Goal: Task Accomplishment & Management: Manage account settings

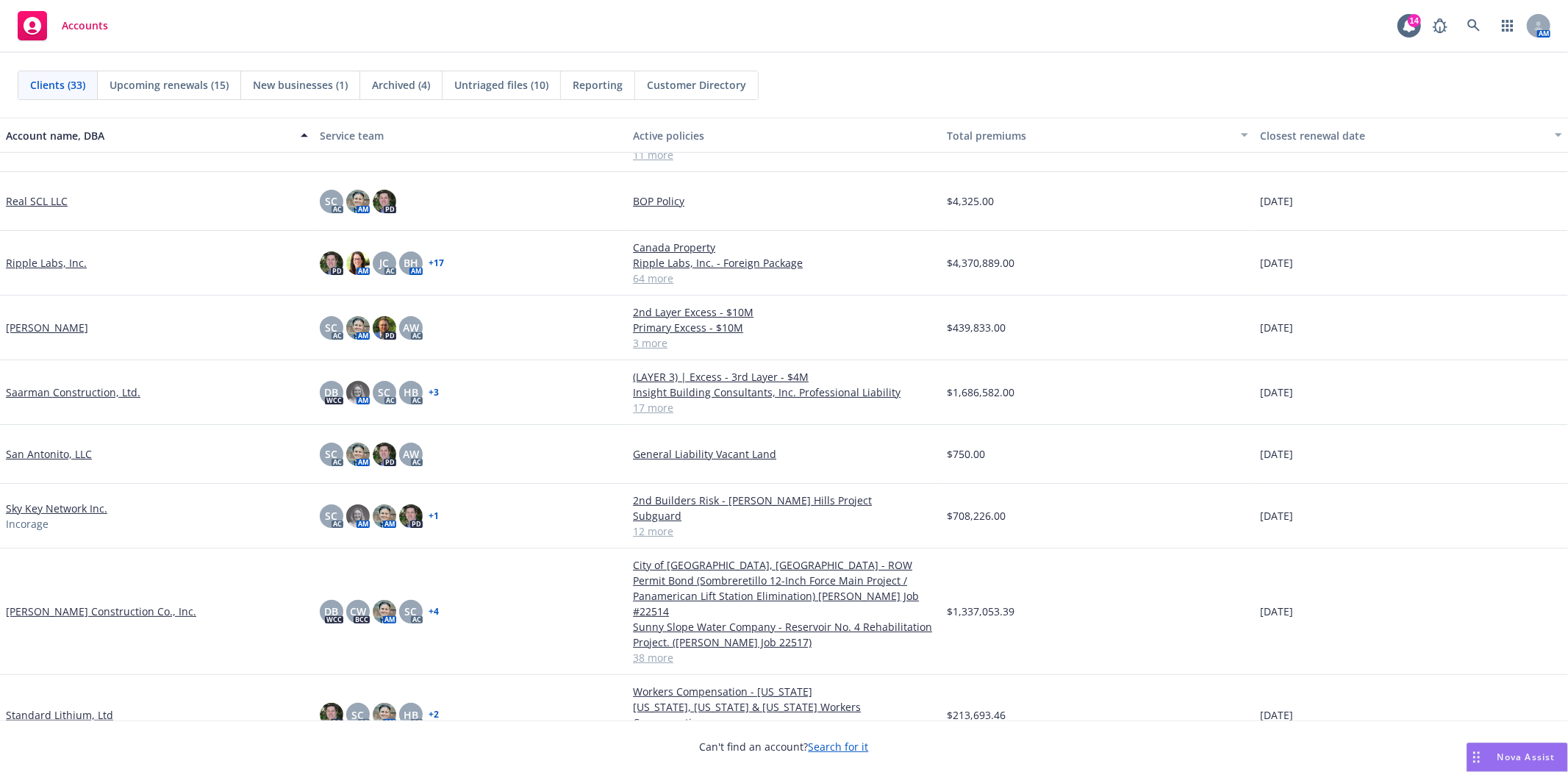
scroll to position [1225, 0]
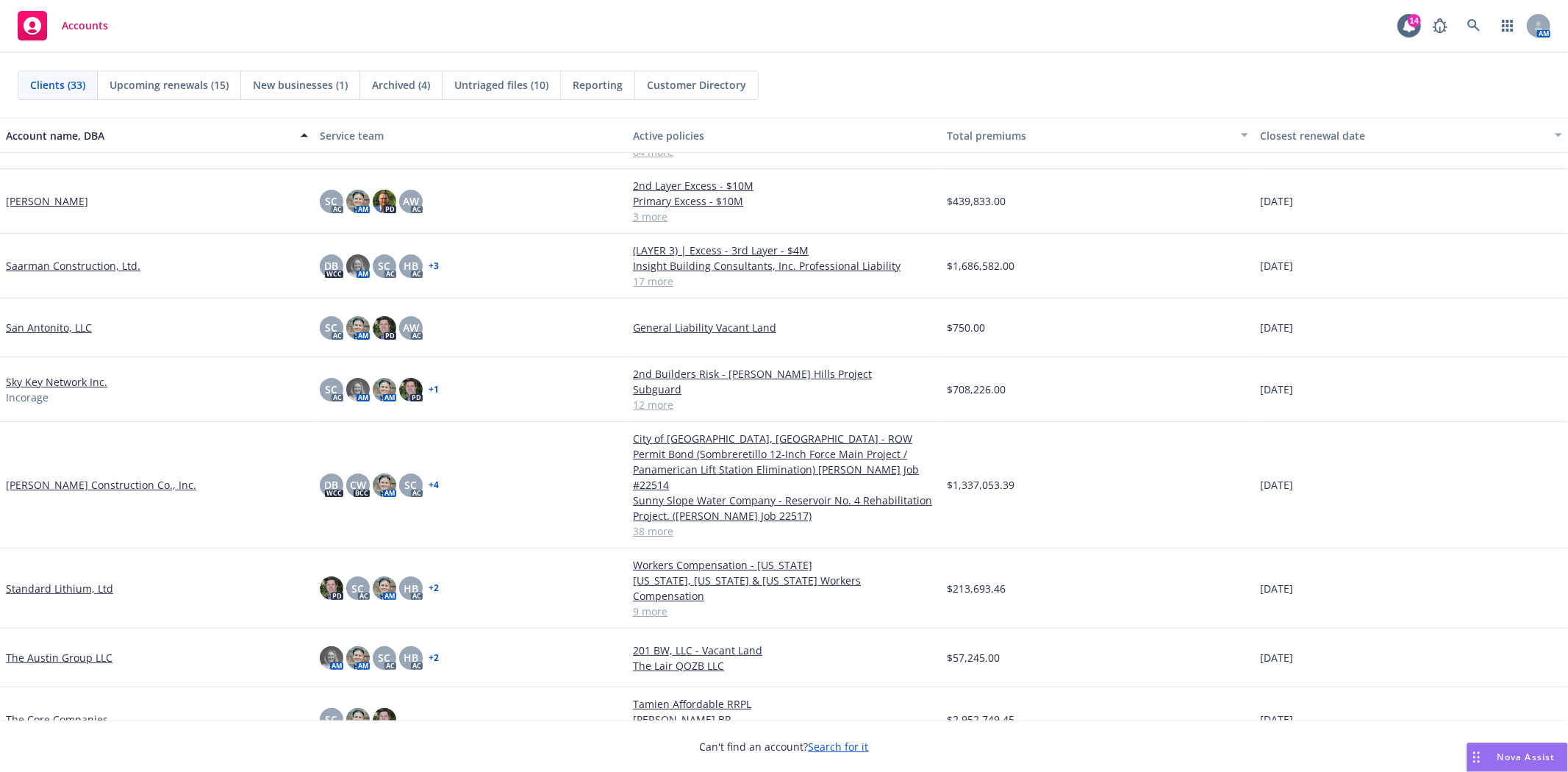
click at [101, 477] on link "[PERSON_NAME] Construction Co., Inc." at bounding box center [101, 485] width 191 height 15
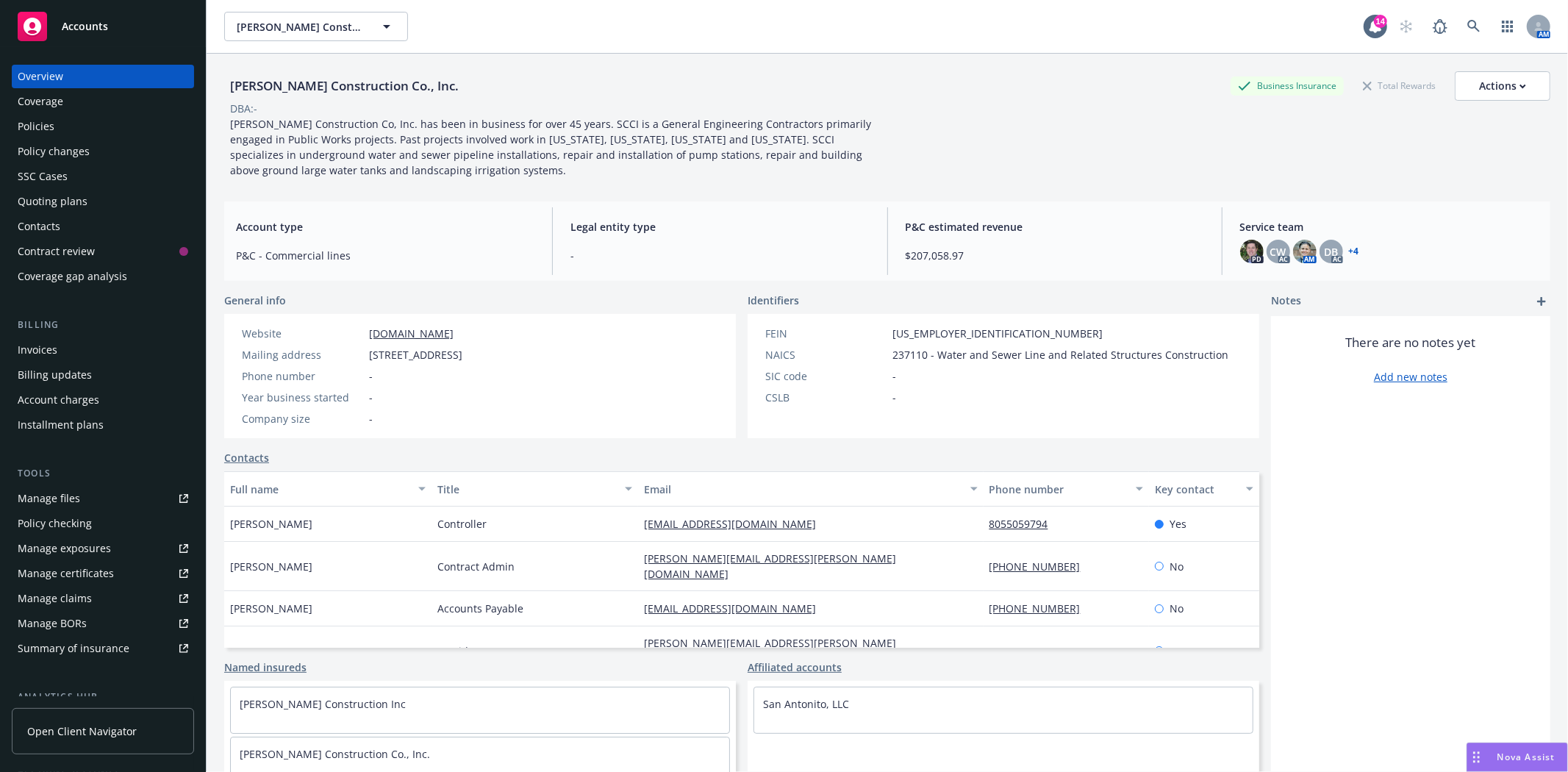
click at [52, 155] on div "Policy changes" at bounding box center [54, 151] width 72 height 24
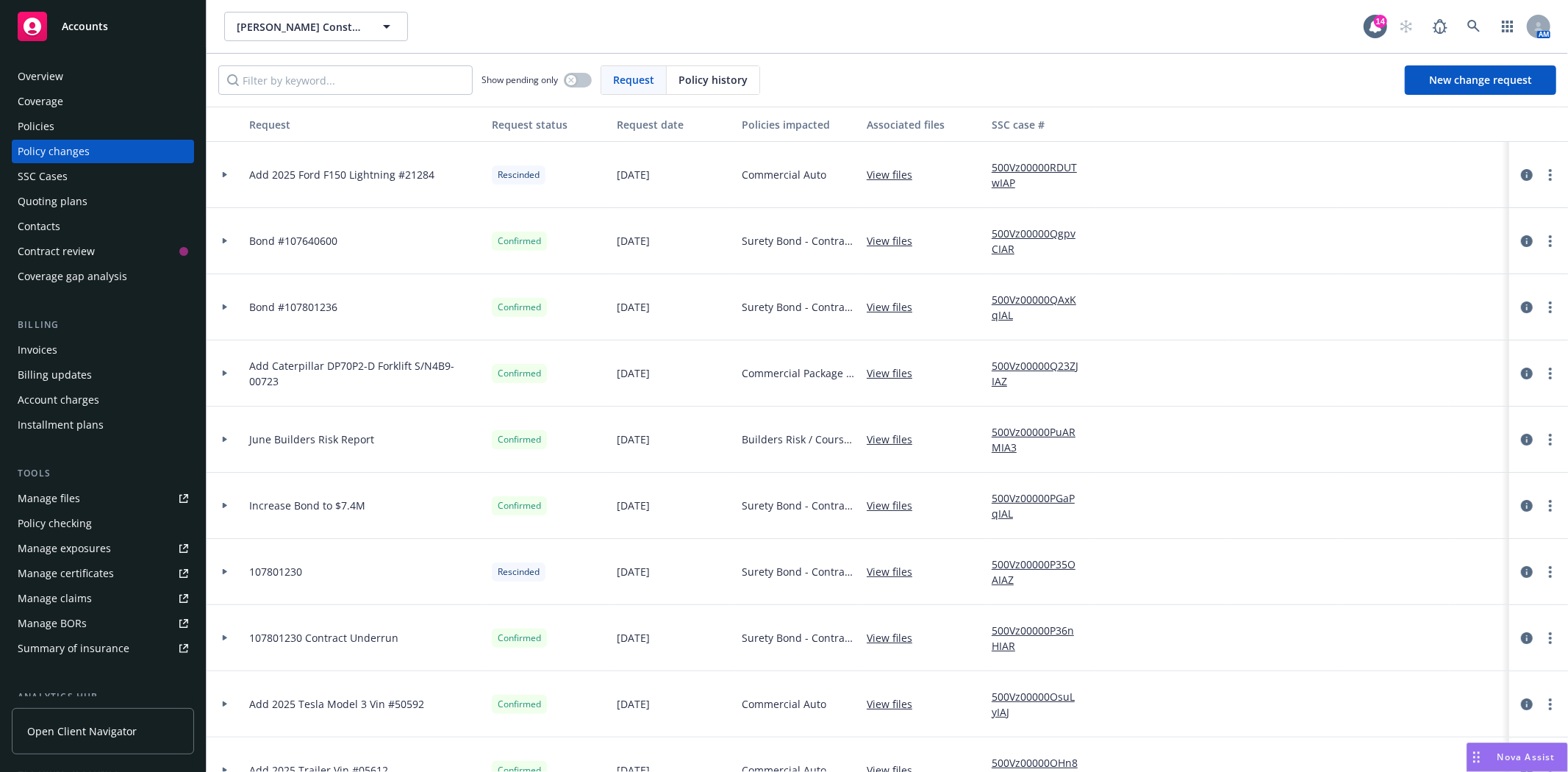
click at [60, 127] on div "Policies" at bounding box center [103, 127] width 171 height 24
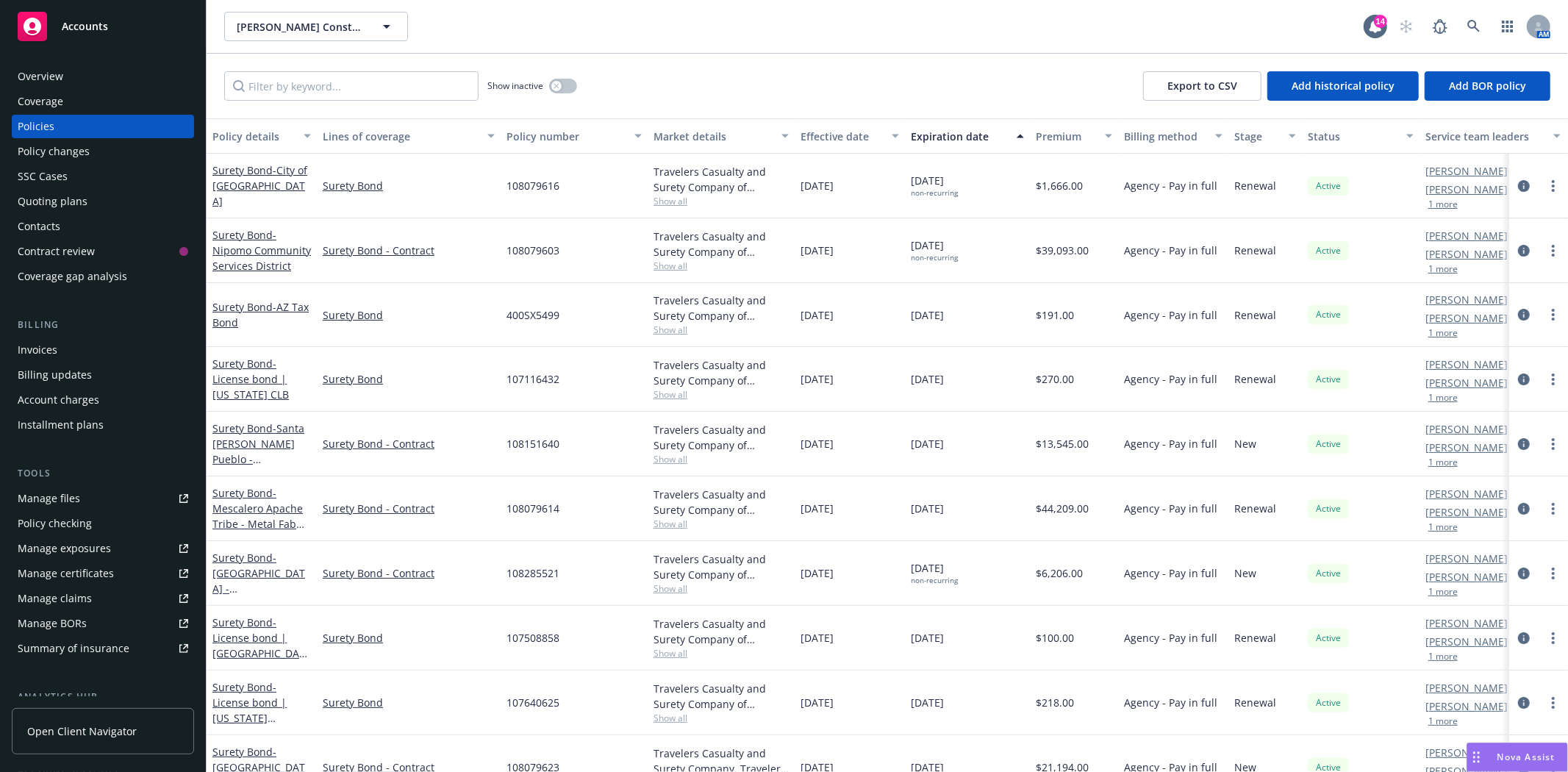
click at [73, 354] on div "Invoices" at bounding box center [103, 350] width 171 height 24
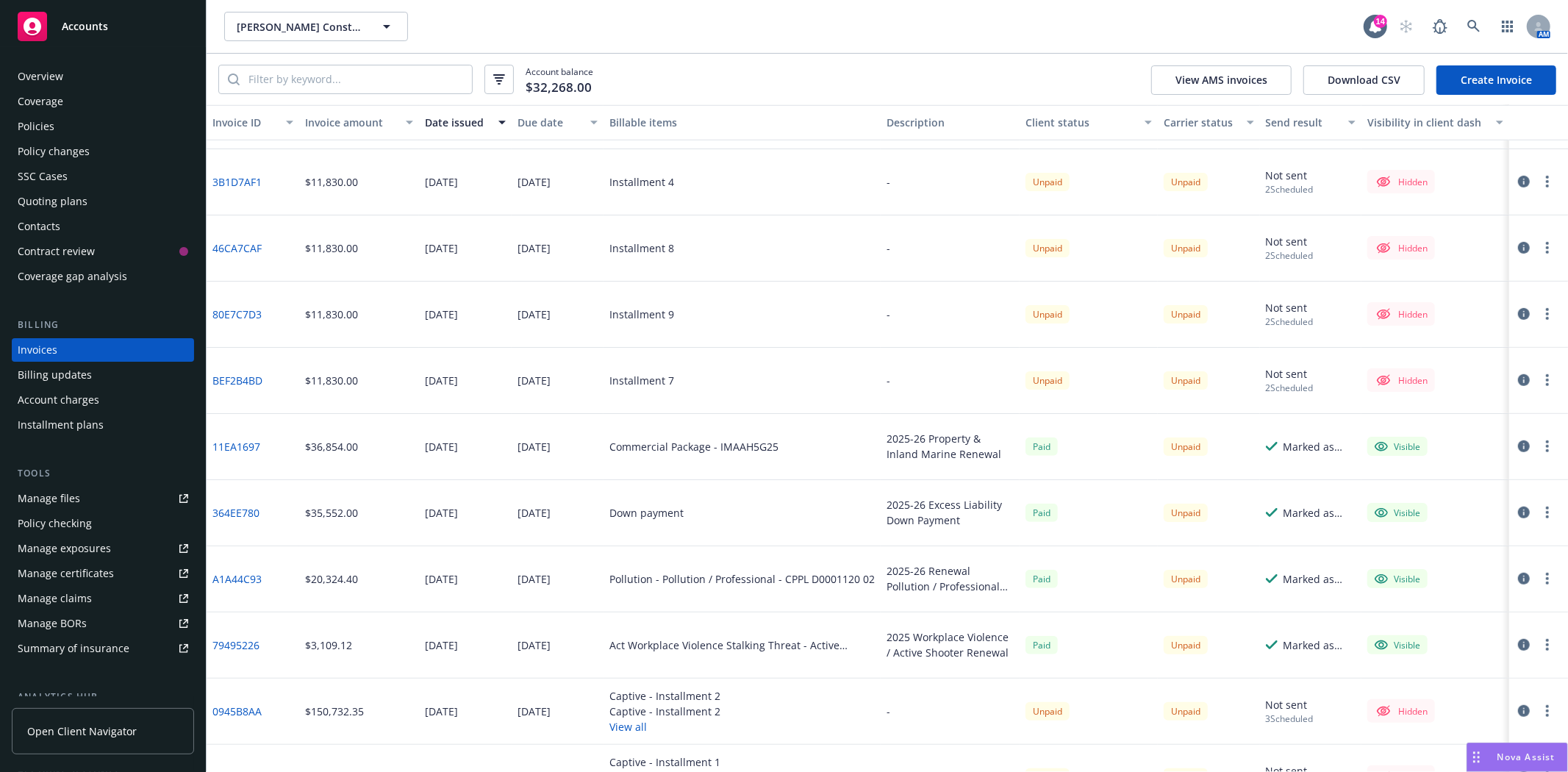
scroll to position [735, 0]
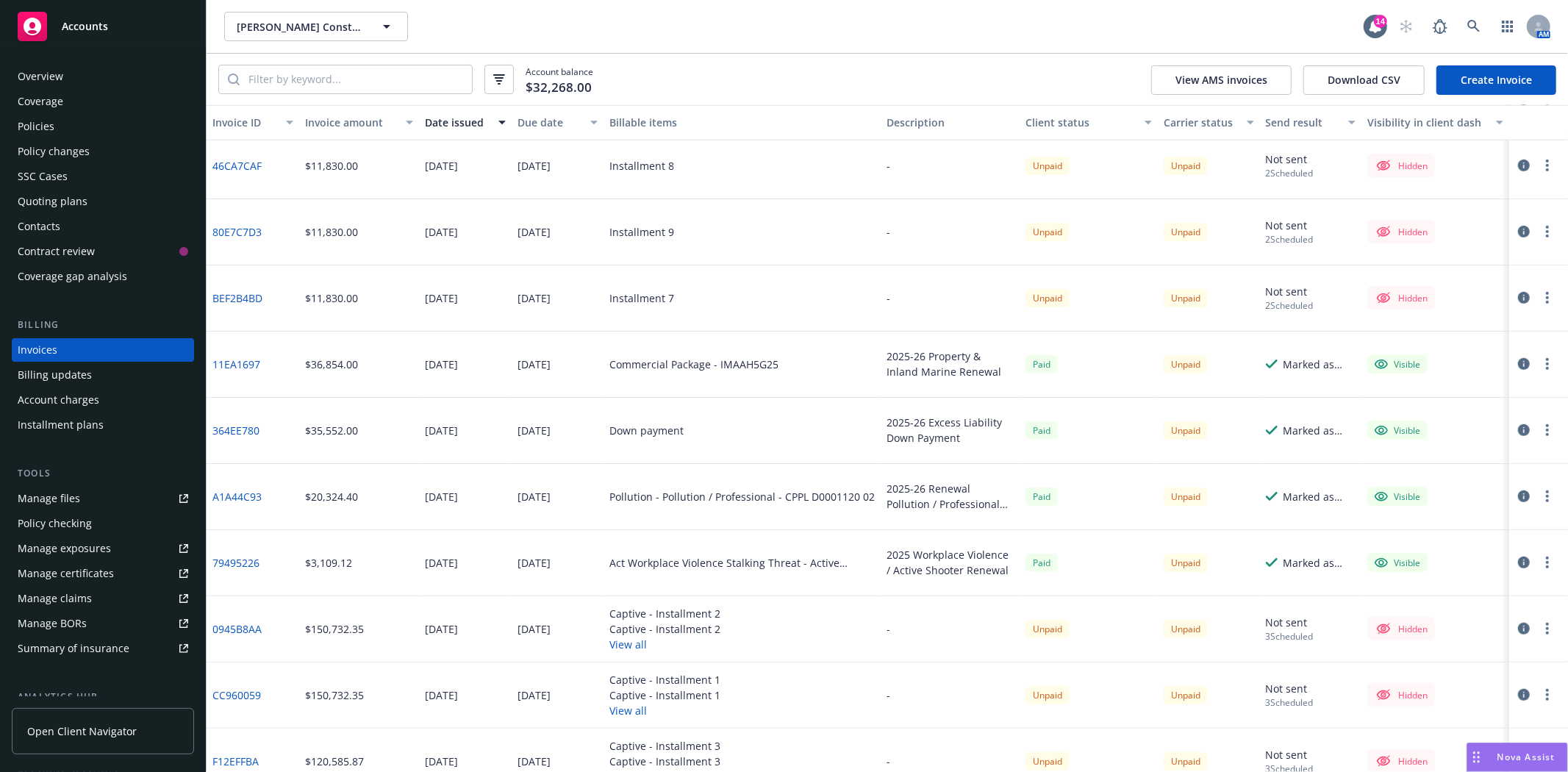
click at [1518, 496] on icon "button" at bounding box center [1524, 495] width 12 height 12
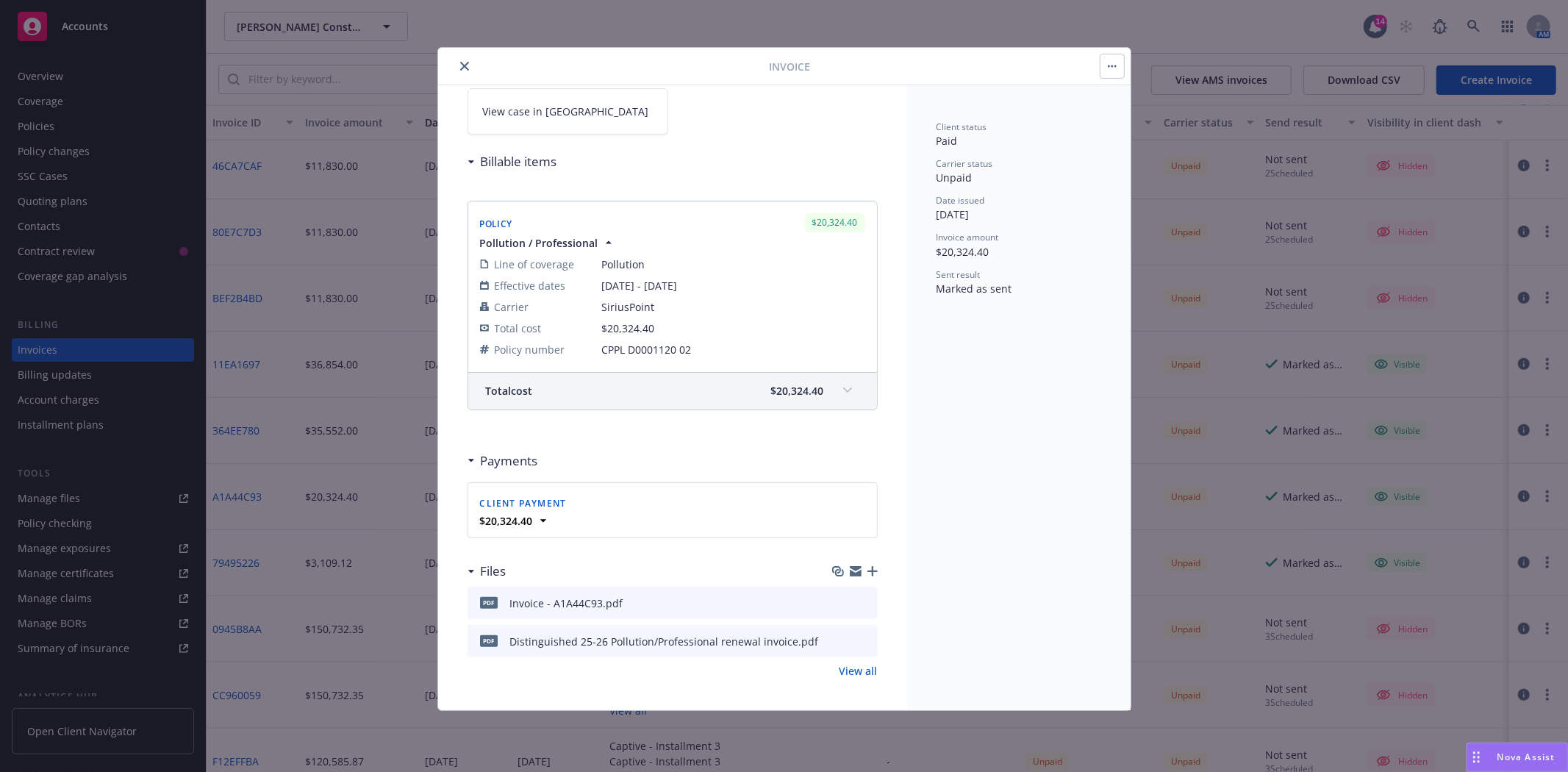
scroll to position [118, 0]
click at [867, 570] on icon "button" at bounding box center [872, 567] width 10 height 10
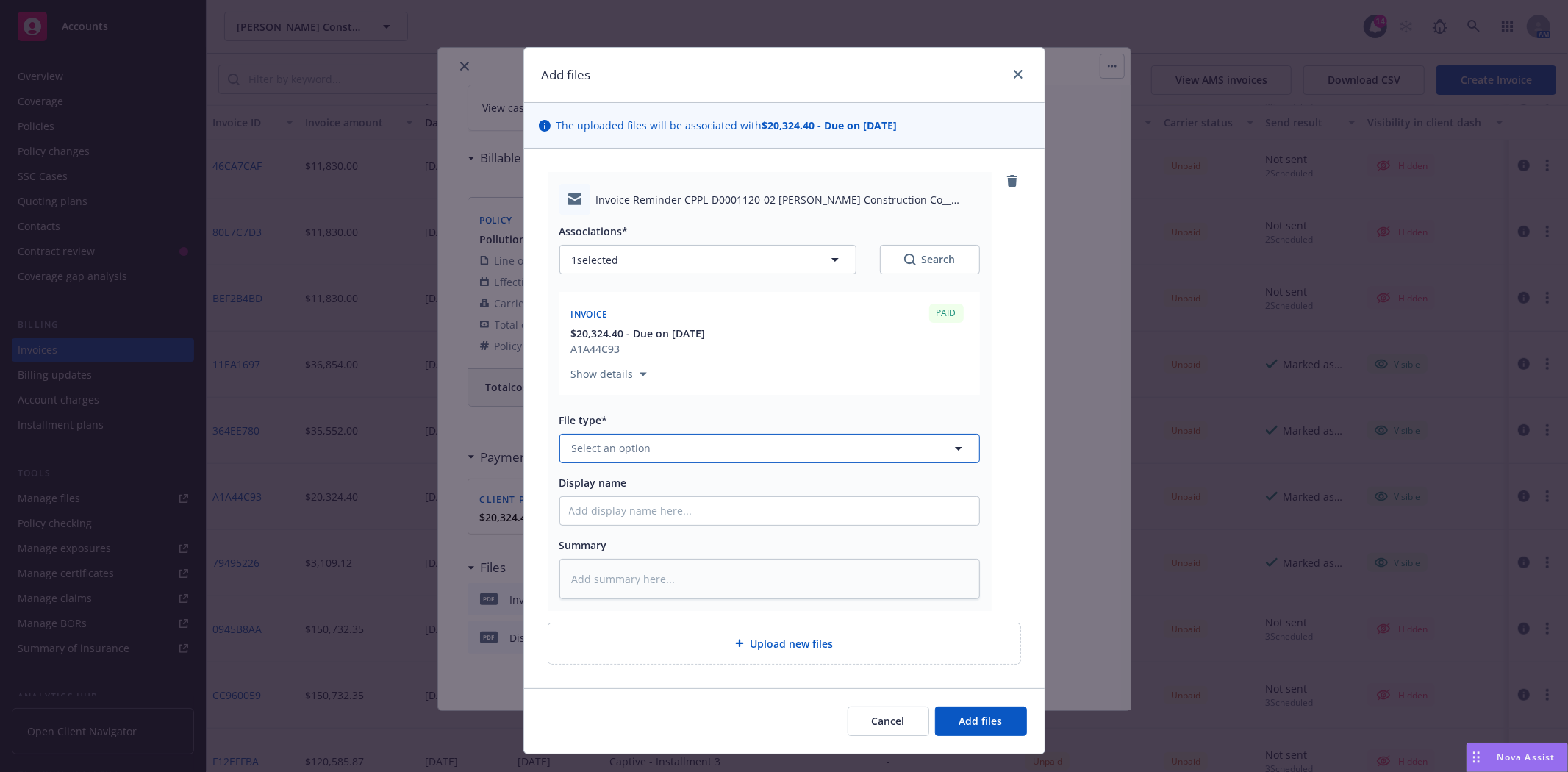
click at [703, 453] on button "Select an option" at bounding box center [770, 448] width 420 height 30
type input "email"
click at [685, 474] on div "Email" at bounding box center [683, 488] width 419 height 39
click at [665, 510] on input "Display name" at bounding box center [770, 511] width 419 height 28
type textarea "x"
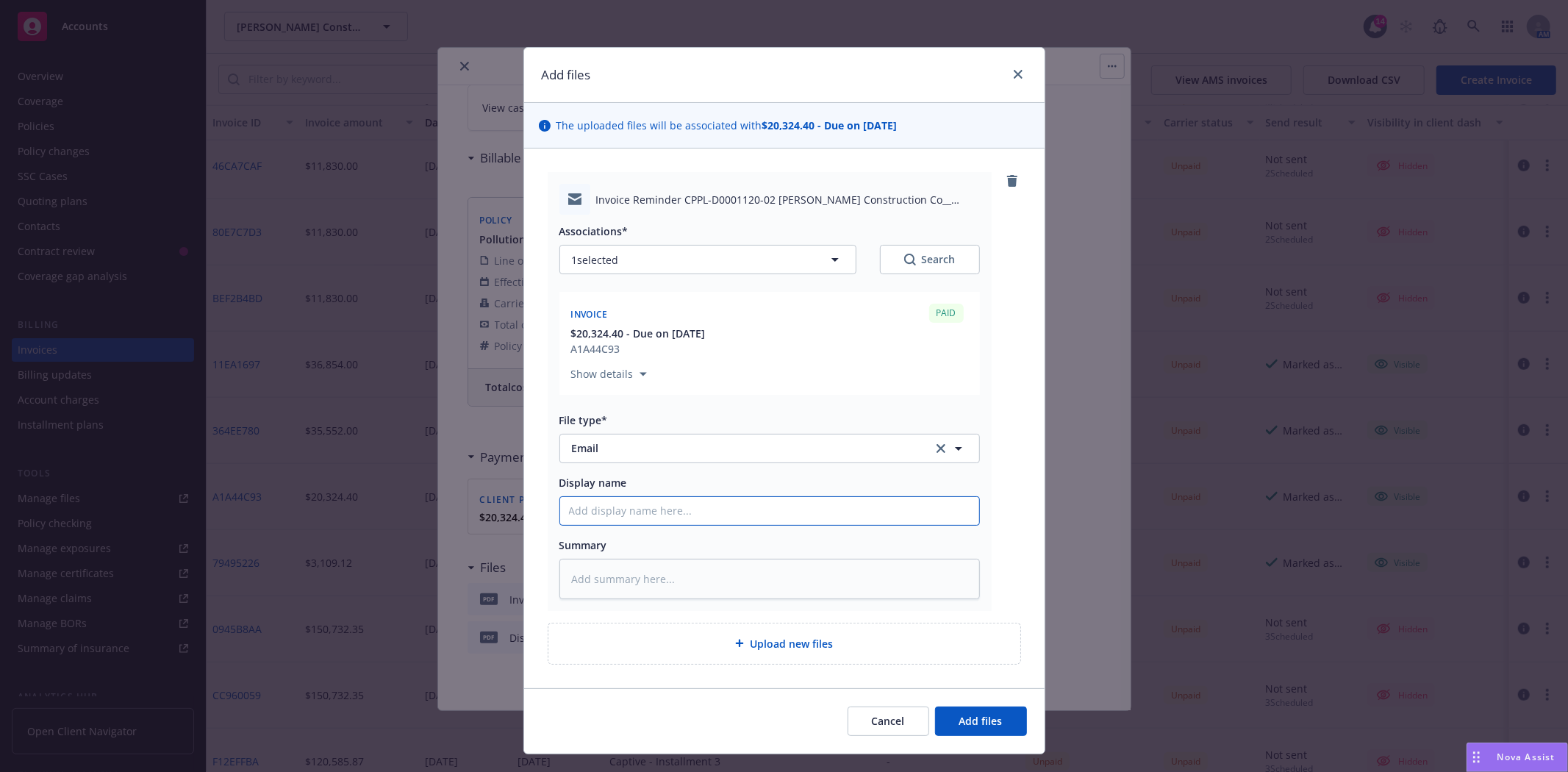
type input "f"
type textarea "x"
type input "f/"
type textarea "x"
type input "f/D"
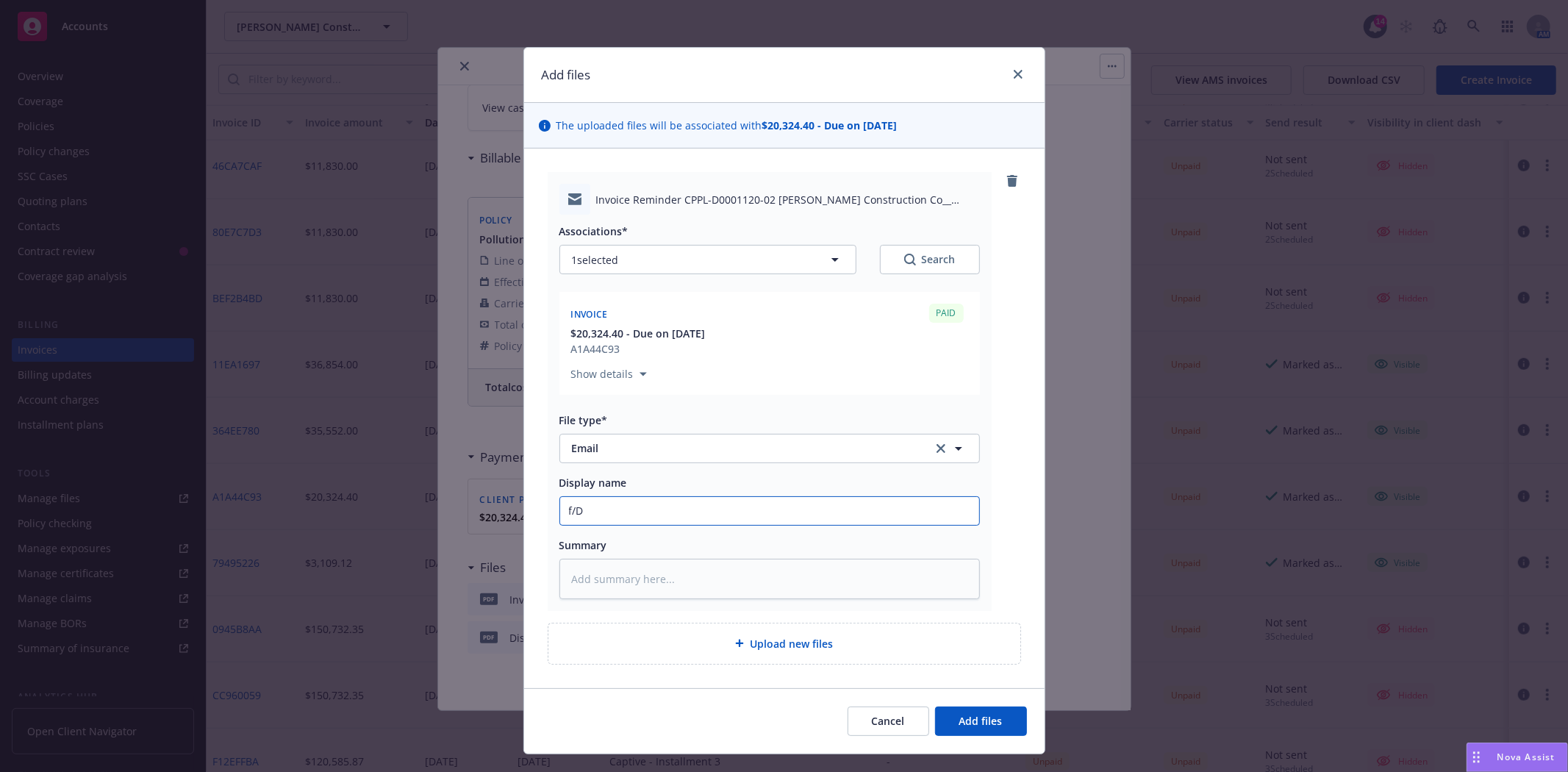
type textarea "x"
type input "f/Di"
type textarea "x"
type input "f/Dis"
type textarea "x"
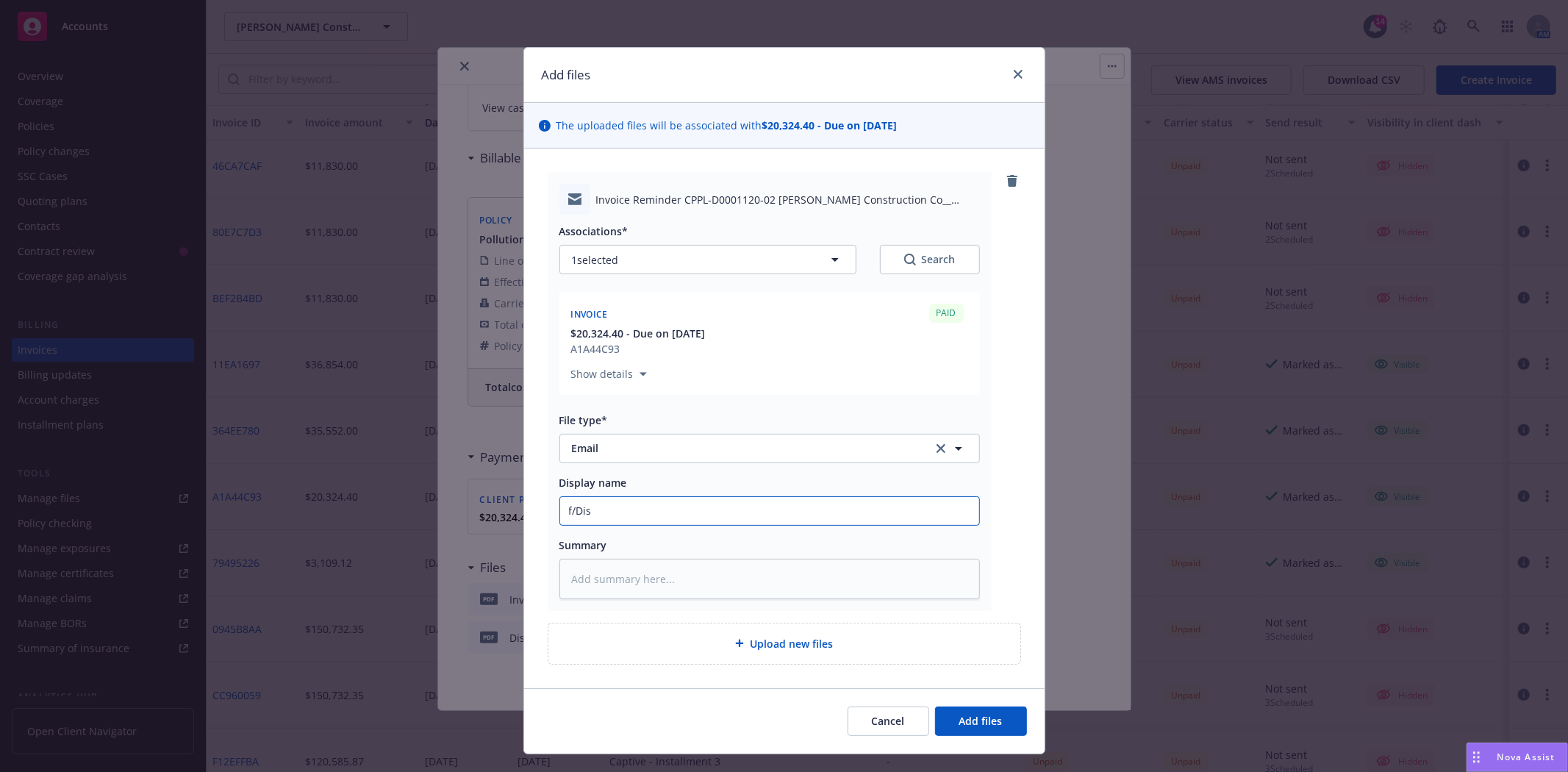
type input "f/Dist"
type textarea "x"
type input "f/Disti"
type textarea "x"
type input "f/Distin"
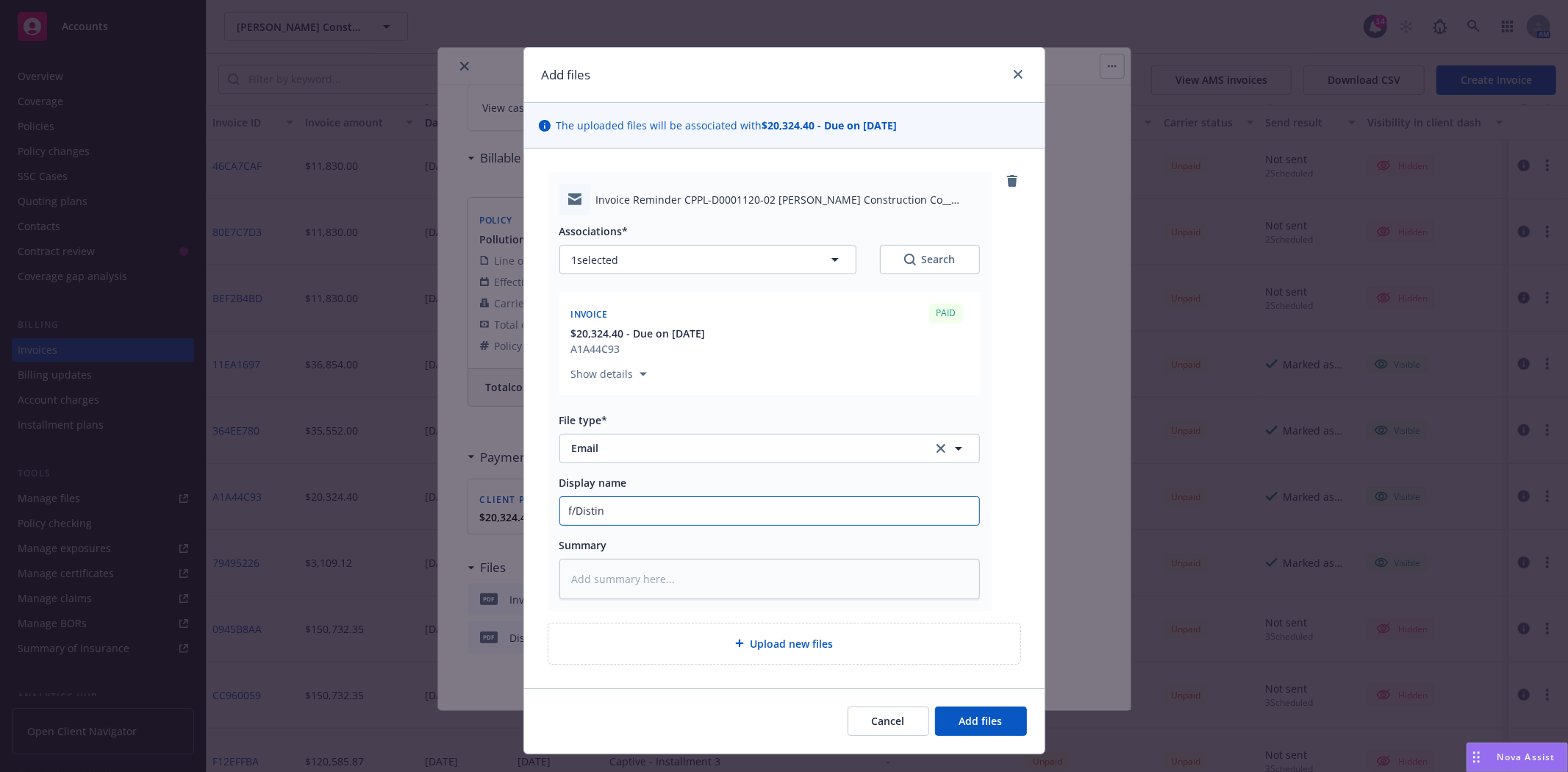
type textarea "x"
type input "f/Disting"
type textarea "x"
type input "f/Distingu"
type textarea "x"
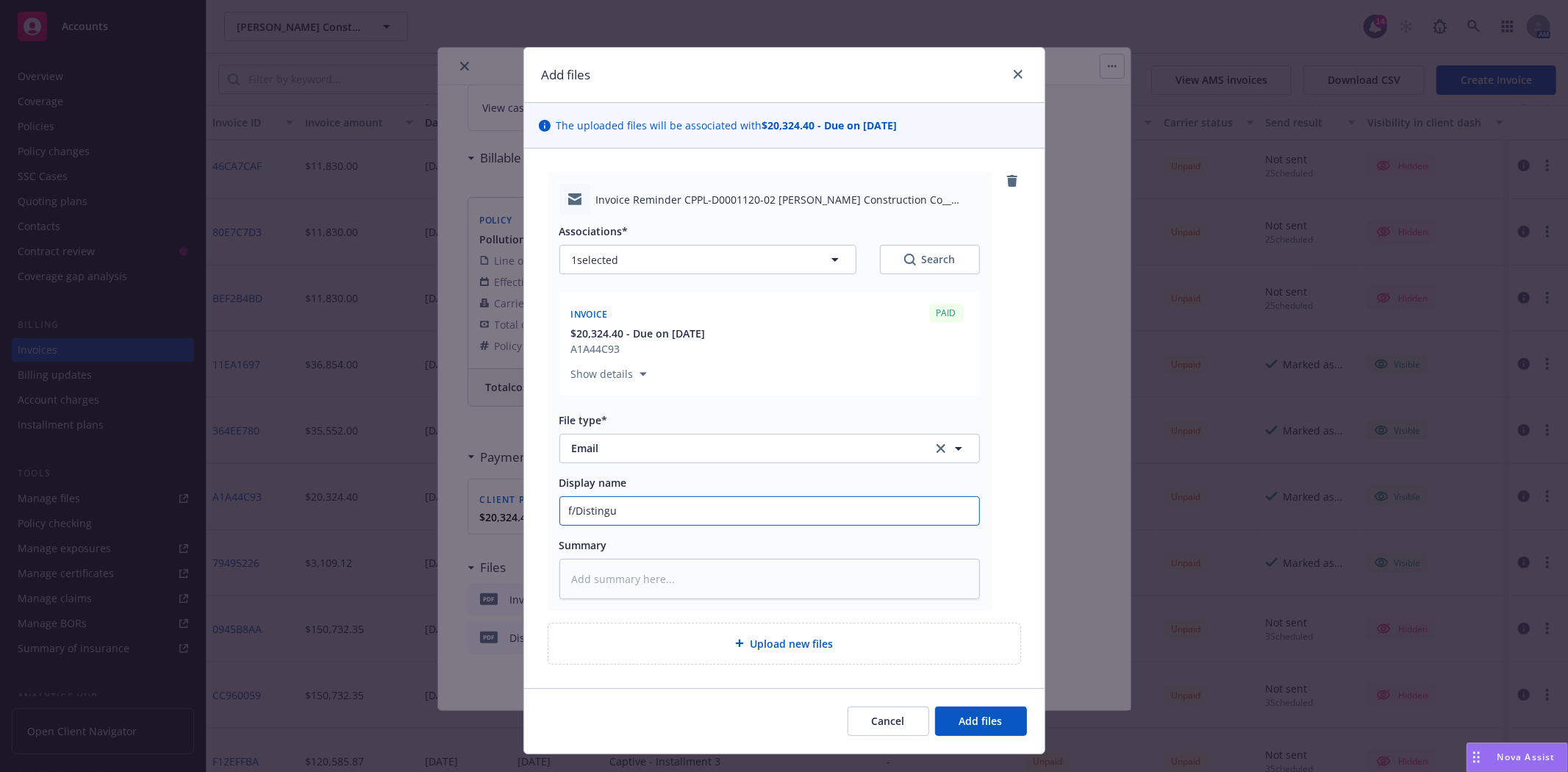
type input "f/Distingui"
type textarea "x"
type input "f/Distinguis"
type textarea "x"
type input "f/Distinguish"
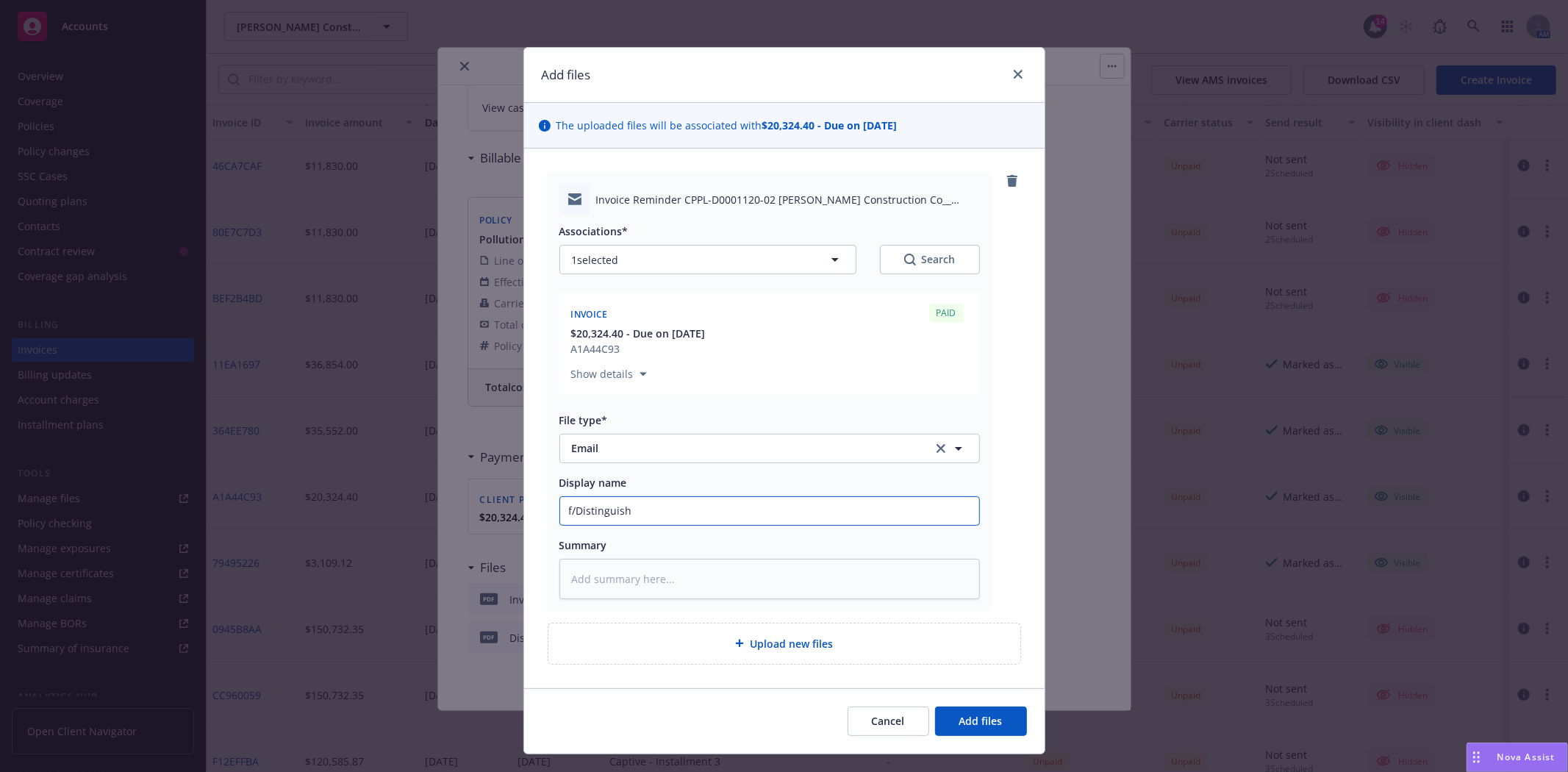
type textarea "x"
type input "f/Distinguishe"
type textarea "x"
type input "f/Distinguished"
type textarea "x"
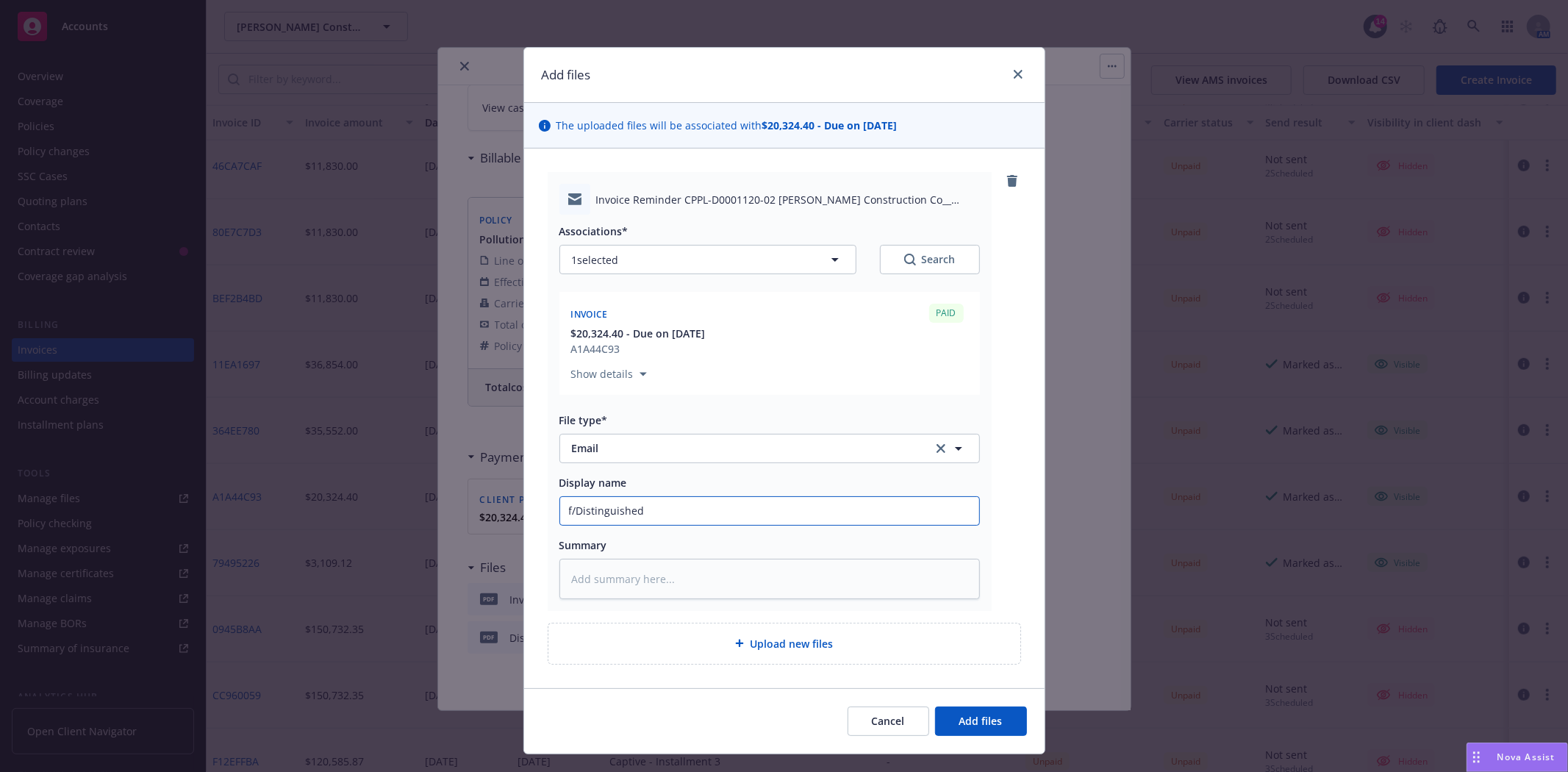
type input "f/Distinguished"
type textarea "x"
type input "f/Distinguished f"
type textarea "x"
type input "f/Distinguished fo"
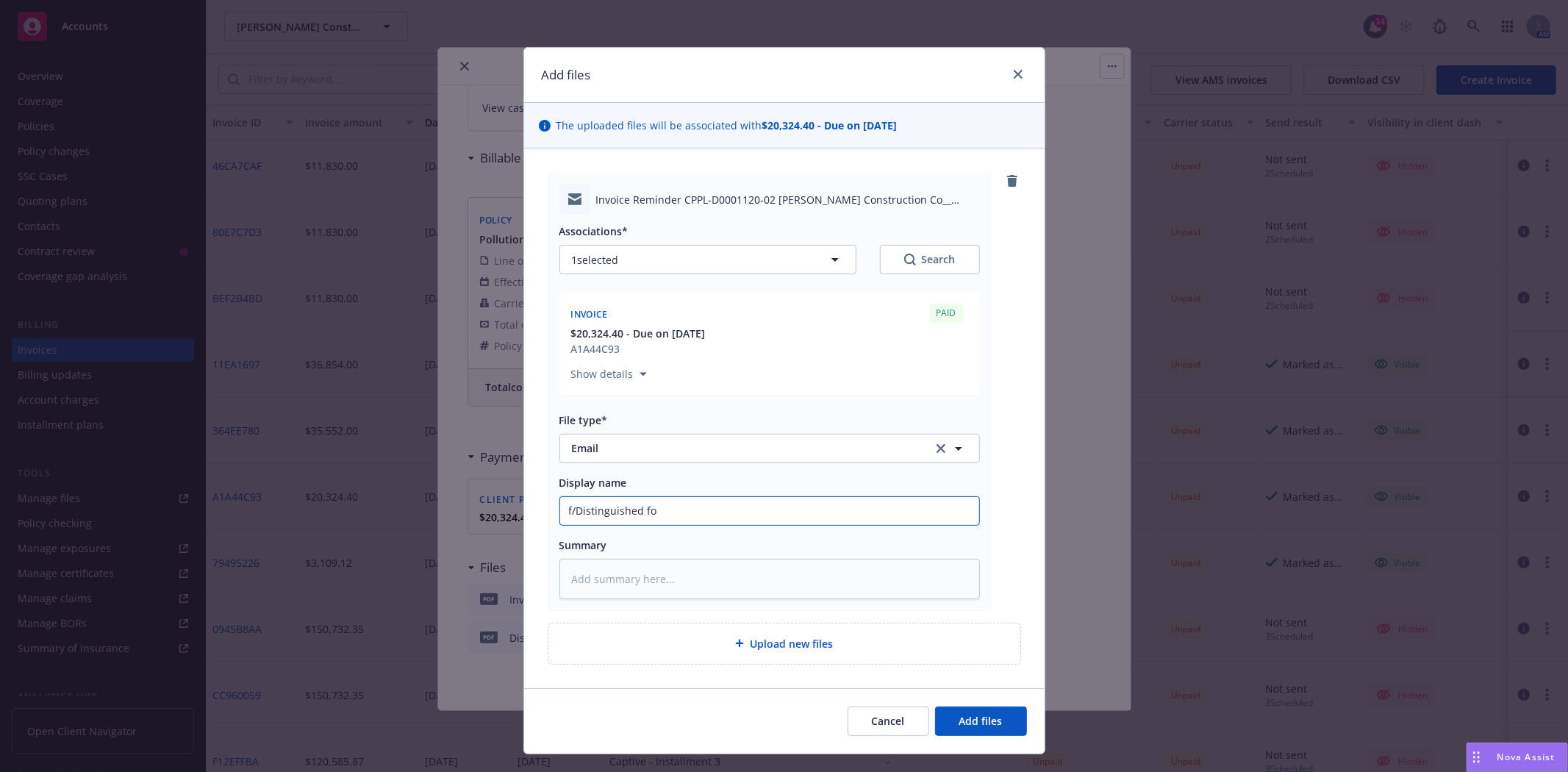
type textarea "x"
type input "f/Distinguished for"
type textarea "x"
type input "f/Distinguished for"
type textarea "x"
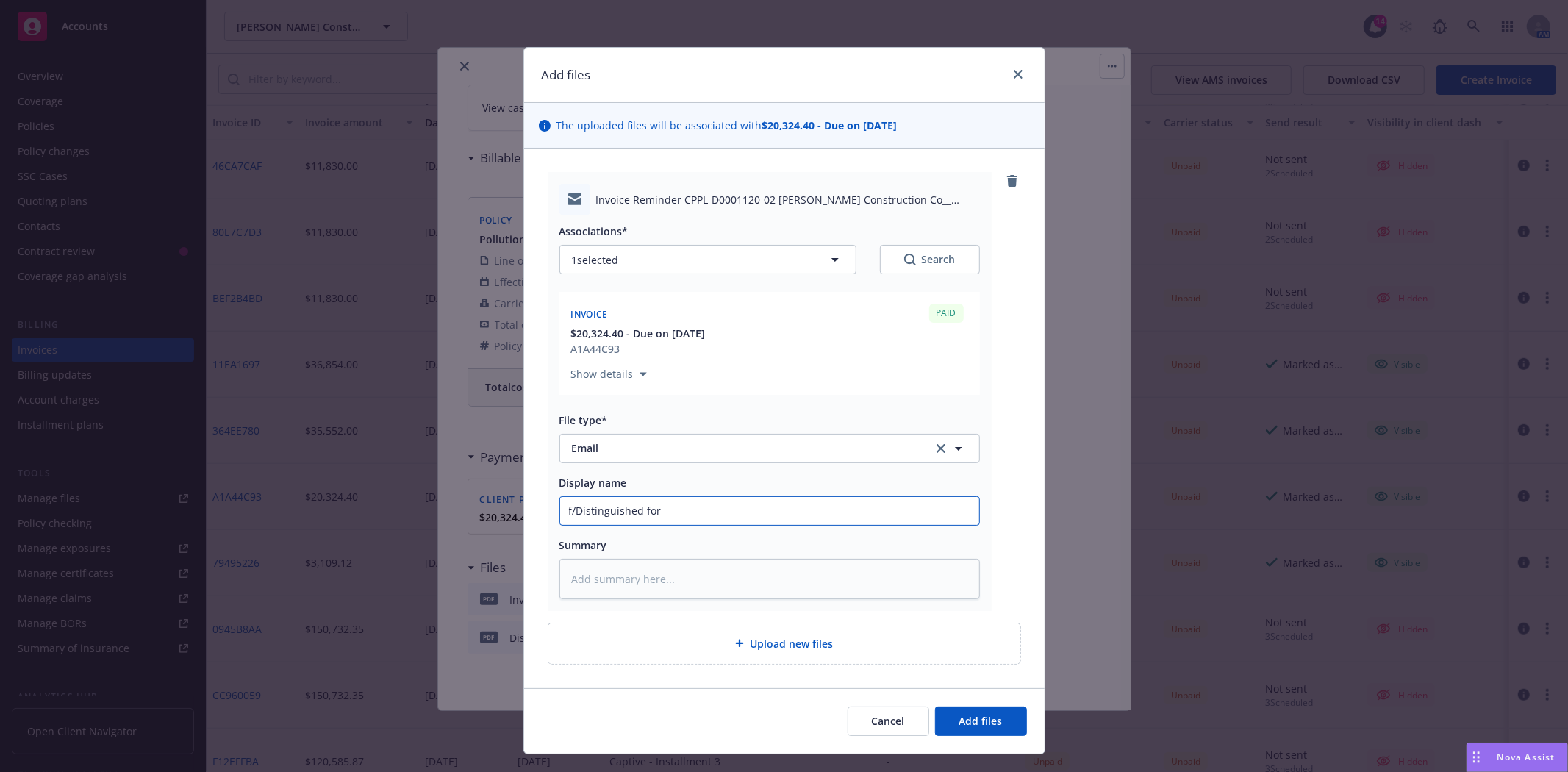
type input "f/Distinguished for 2"
type textarea "x"
type input "f/Distinguished for 25"
type textarea "x"
type input "f/Distinguished for 25-"
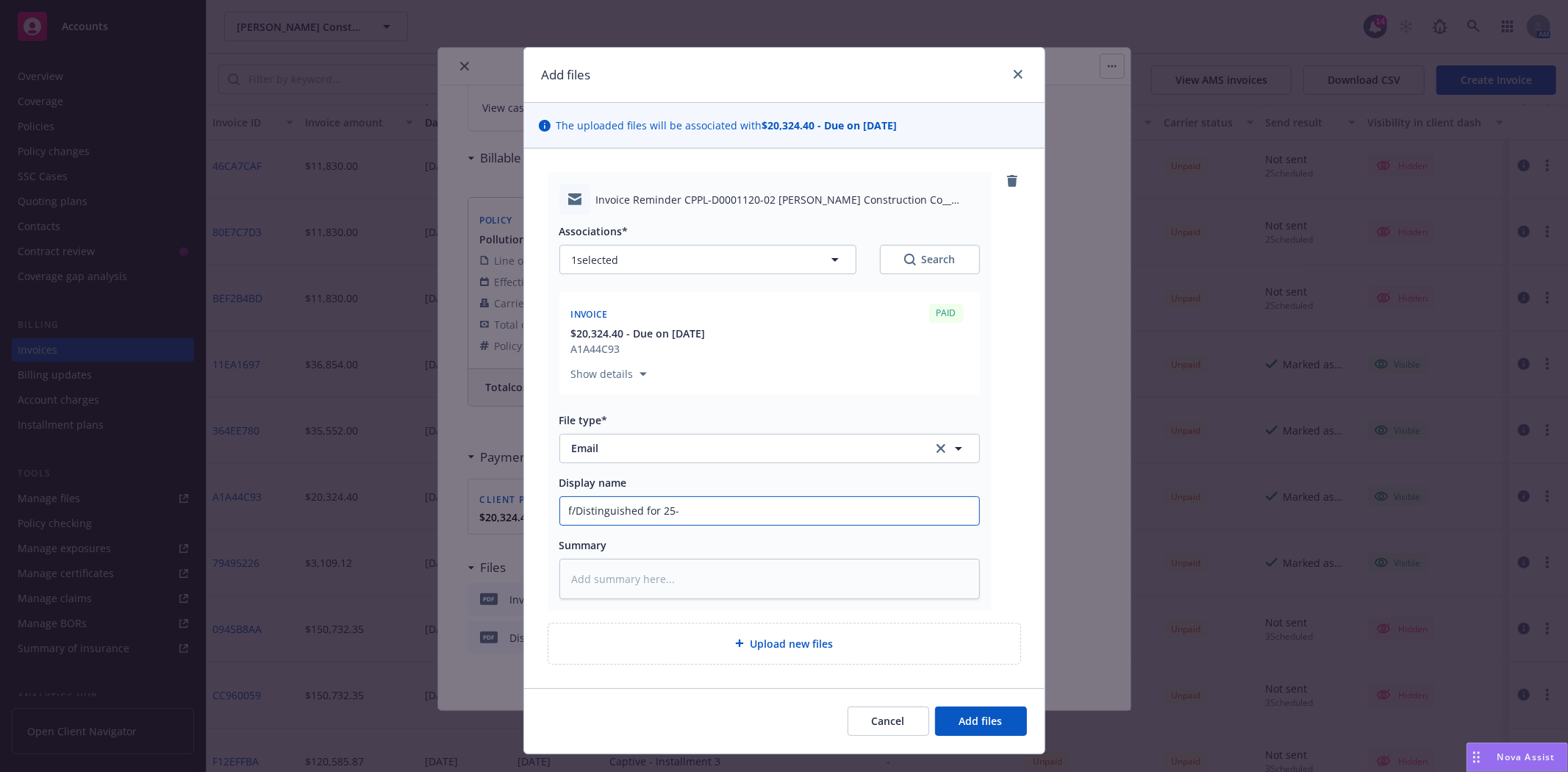
type textarea "x"
type input "f/Distinguished for 25-2"
type textarea "x"
type input "f/Distinguished for 25-26"
type textarea "x"
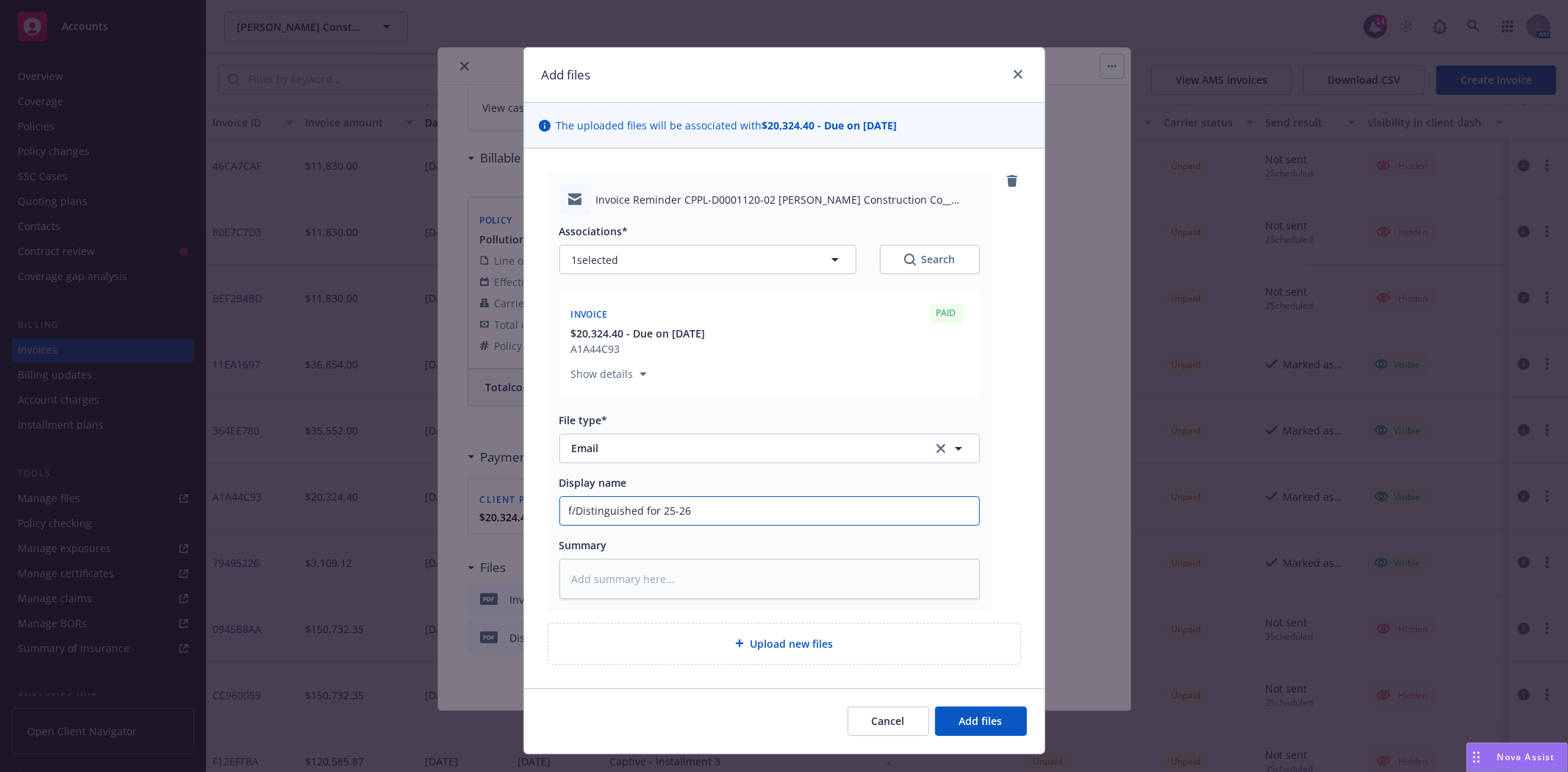
type input "f/Distinguished for 25-26"
type textarea "x"
type input "f/Distinguished for 25-26 r"
type textarea "x"
type input "f/Distinguished for 25-26 re"
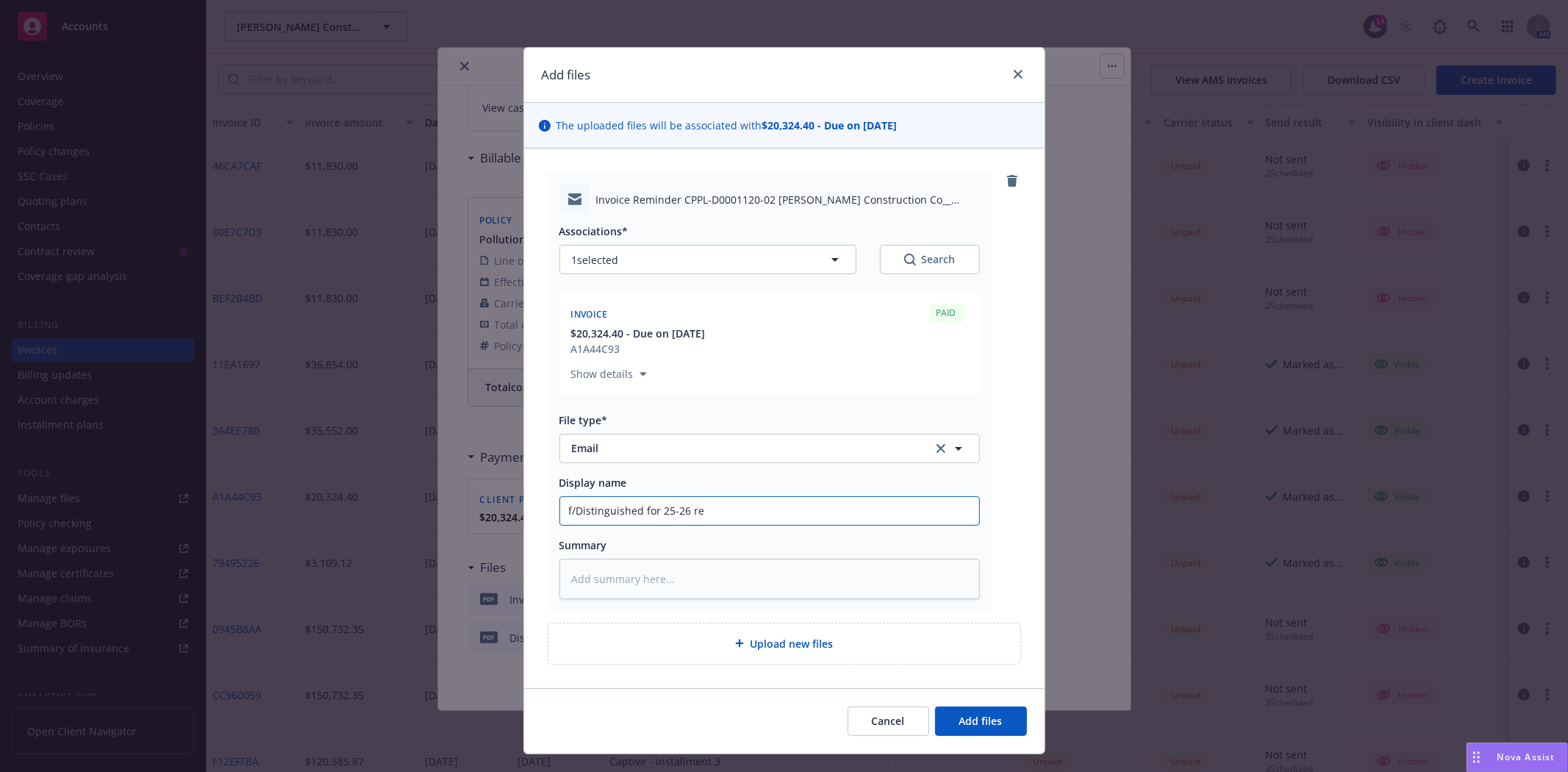
type textarea "x"
type input "f/Distinguished for 25-26 ren"
type textarea "x"
type input "f/Distinguished for 25-26 [PERSON_NAME]"
type textarea "x"
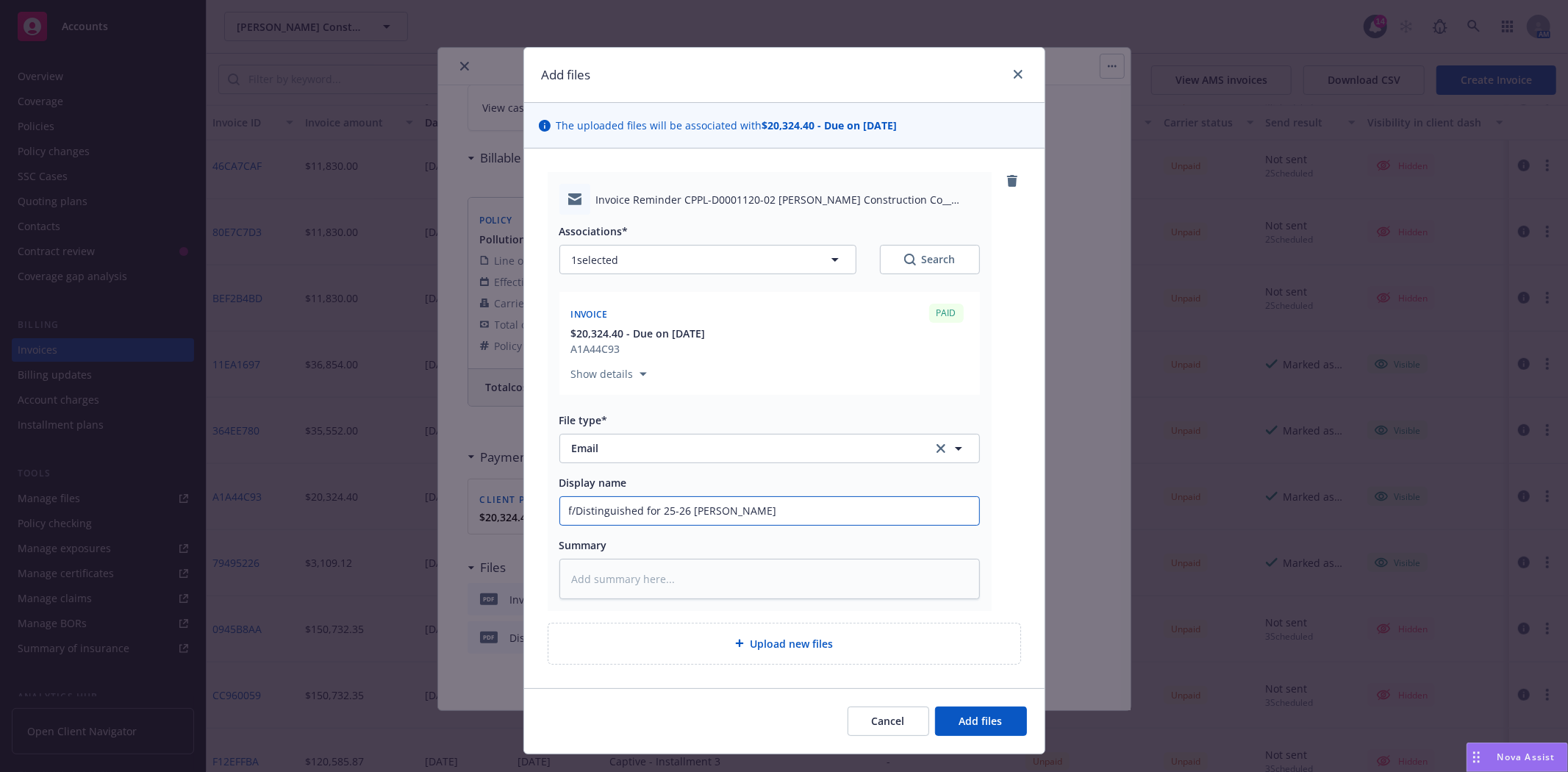
type input "f/Distinguished for 25-26 renew"
type textarea "x"
type input "f/Distinguished for 25-26 renewal"
type textarea "x"
type input "f/Distinguished for 25-26 renewal"
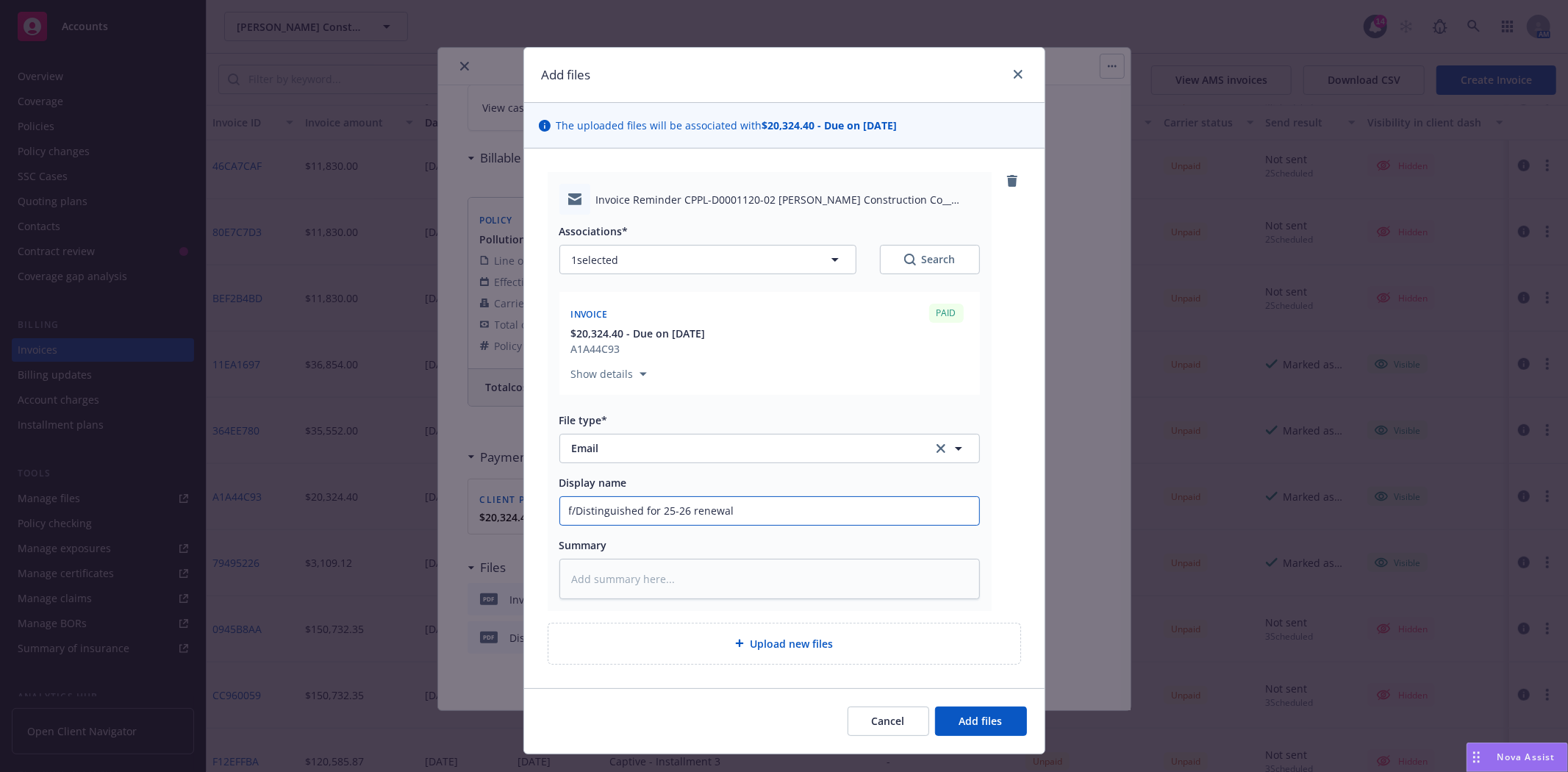
type textarea "x"
type input "f/Distinguished for 25-26 renewal p"
type textarea "x"
type input "f/Distinguished for 25-26 renewal pa"
type textarea "x"
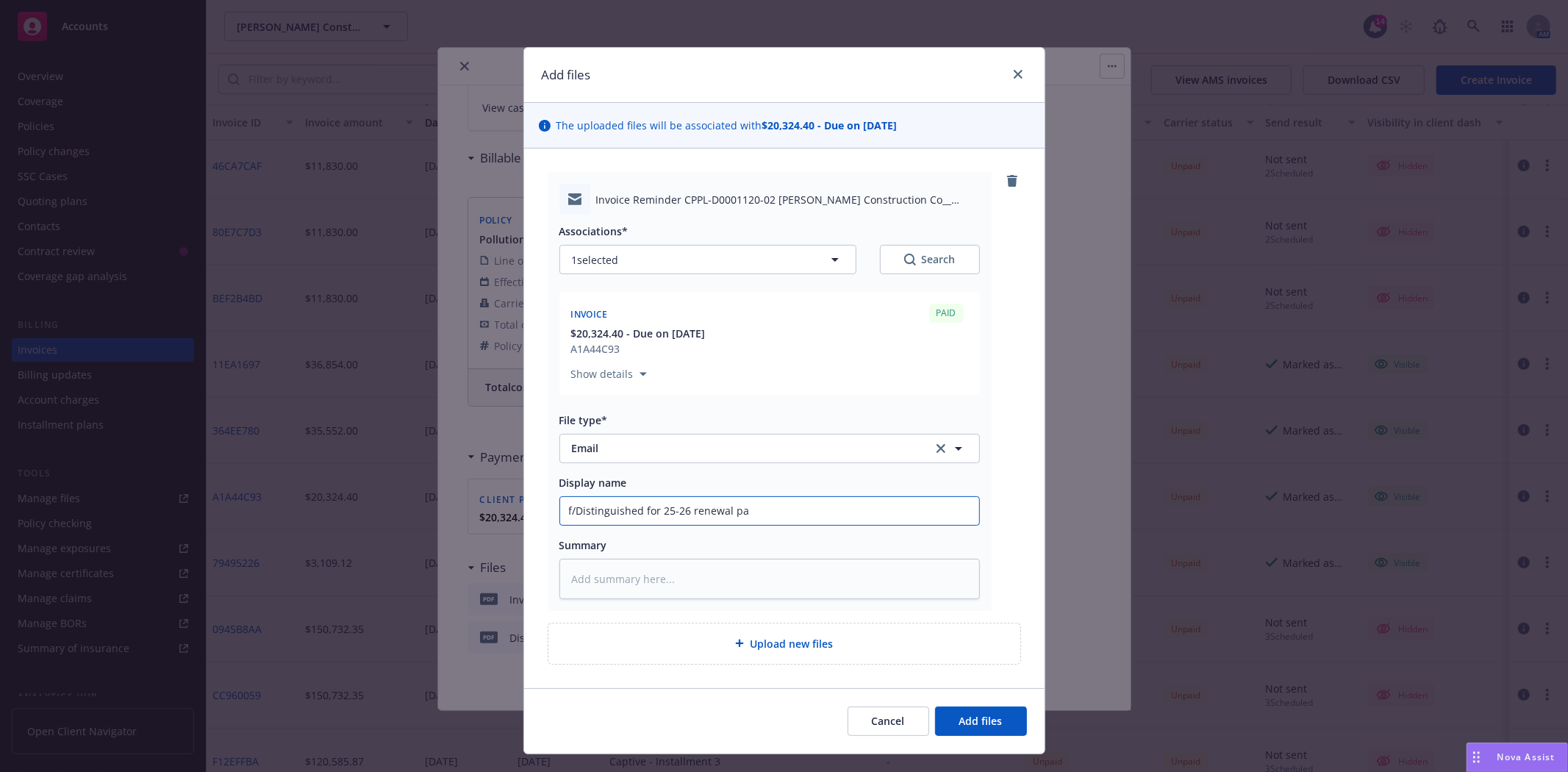
type input "f/Distinguished for 25-26 renewal pay"
type textarea "x"
type input "f/Distinguished for 25-26 renewal paym"
type textarea "x"
type input "f/Distinguished for 25-26 renewal payme"
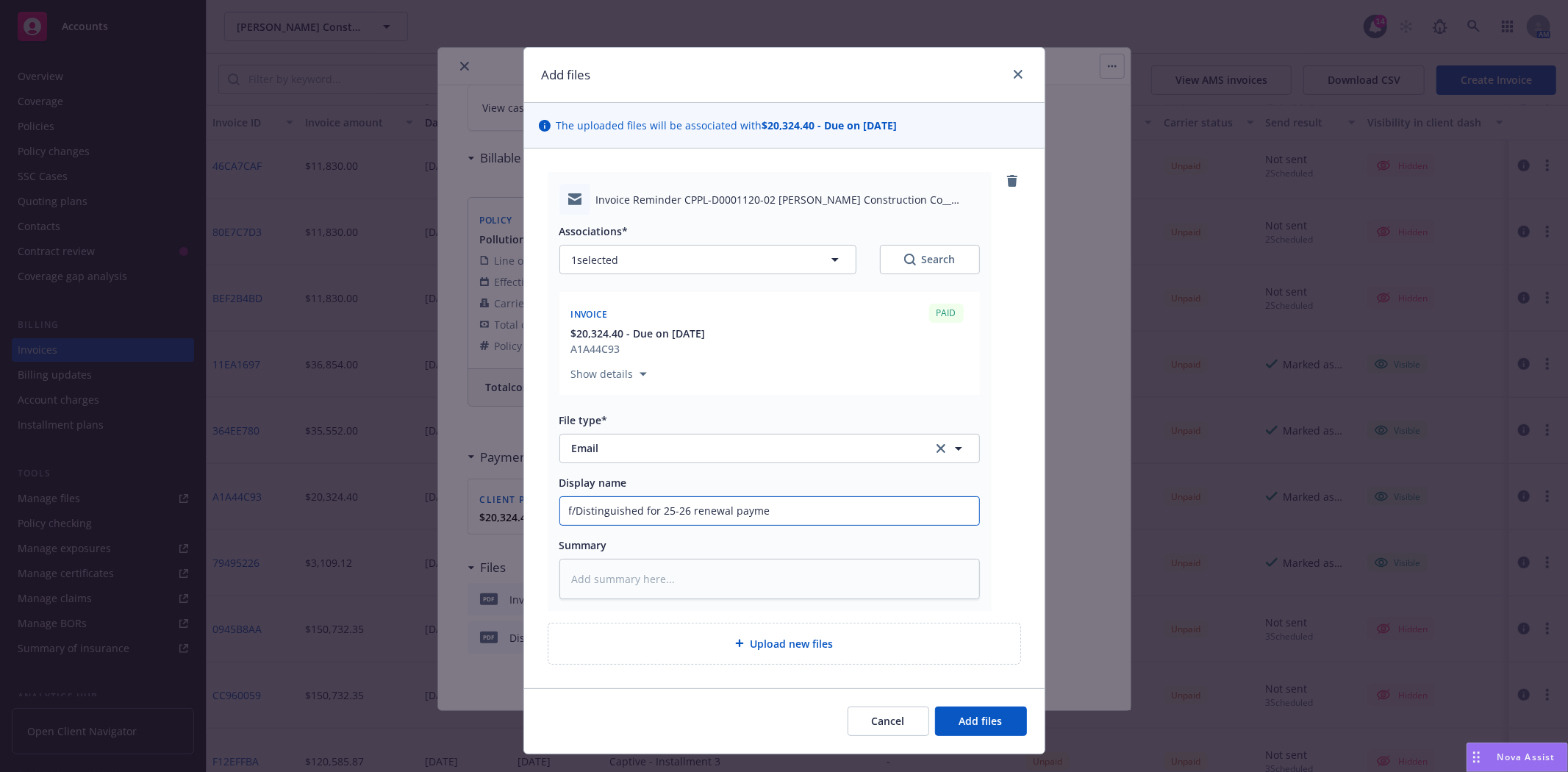
type textarea "x"
type input "f/Distinguished for 25-26 renewal paymen"
type textarea "x"
type input "f/Distinguished for 25-26 renewal payment"
type textarea "x"
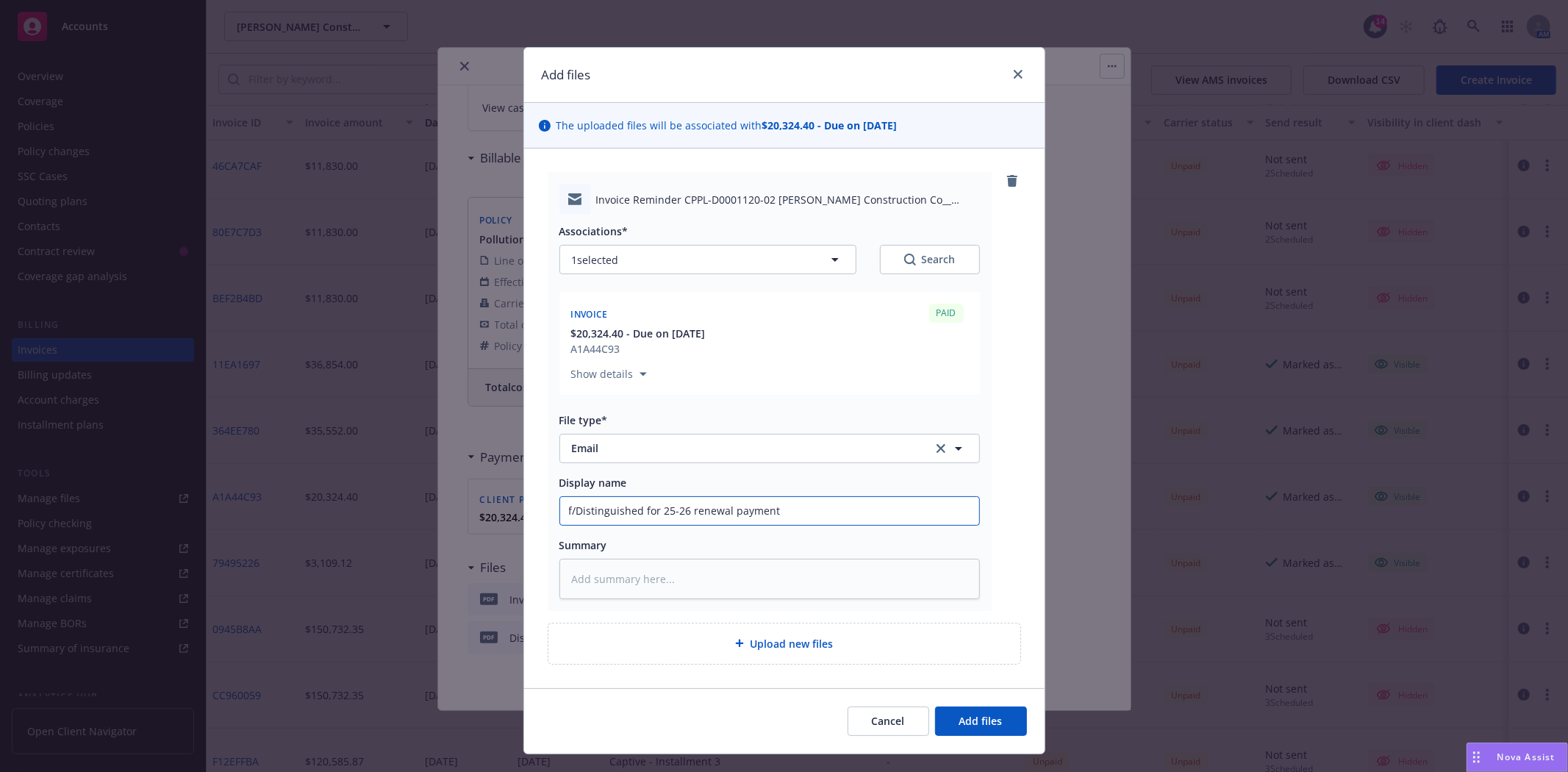
type input "f/Distinguished for 25-26 renewal payment"
type textarea "x"
type input "f/Distinguished for 25-26 renewal payment d"
type textarea "x"
type input "f/Distinguished for 25-26 renewal payment du"
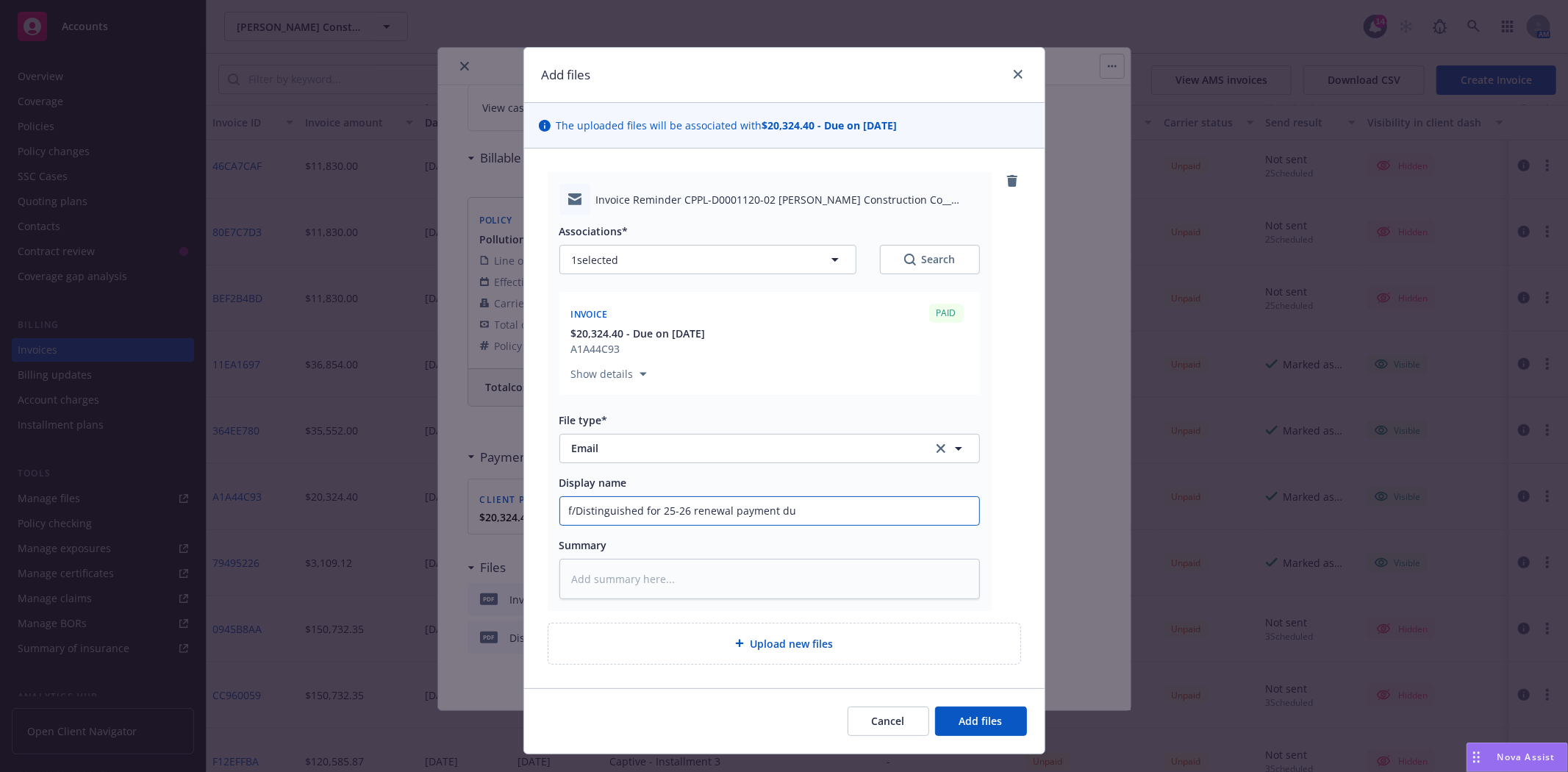
type textarea "x"
type input "f/Distinguished for 25-26 renewal payment due"
type textarea "x"
type input "f/Distinguished for 25-26 renewal payment due"
type textarea "x"
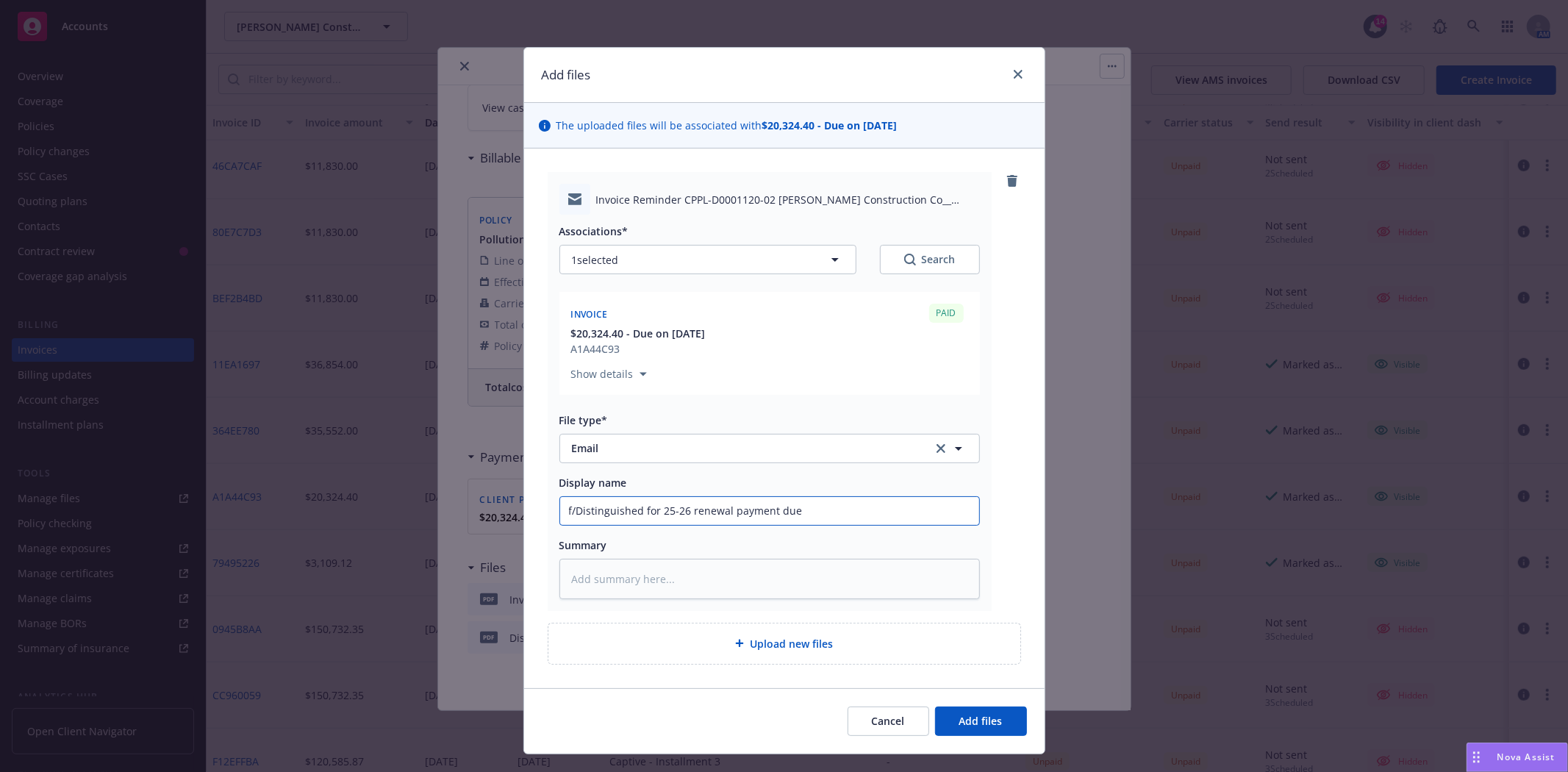
type input "f/Distinguished for 25-26 renewal payment due b"
type textarea "x"
type input "f/Distinguished for 25-26 renewal payment due by"
type textarea "x"
type input "f/Distinguished for 25-26 renewal payment due by"
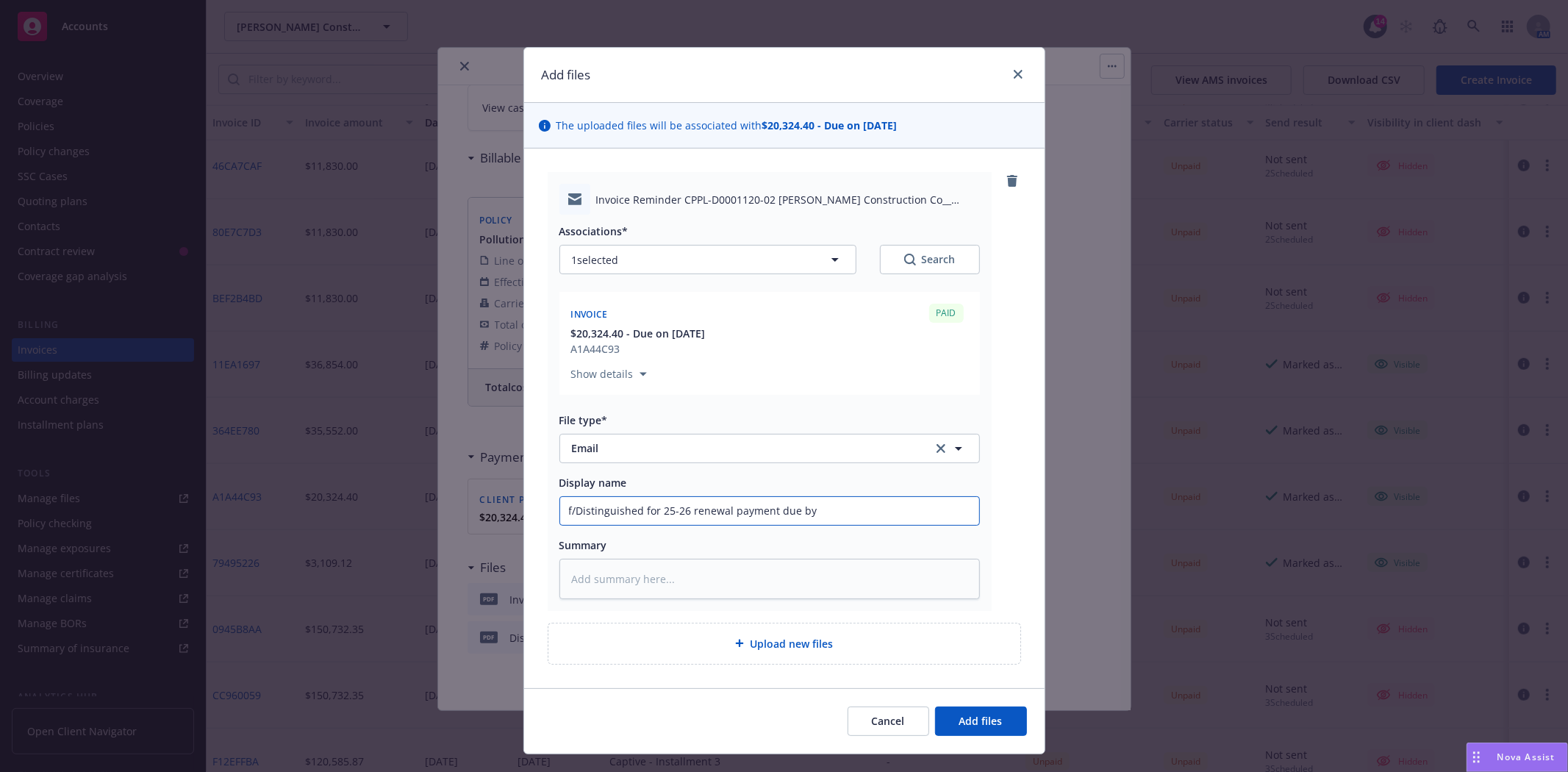
type textarea "x"
type input "f/Distinguished for 25-26 renewal payment due by 1"
type textarea "x"
type input "f/Distinguished for 25-26 renewal payment due by 10"
type textarea "x"
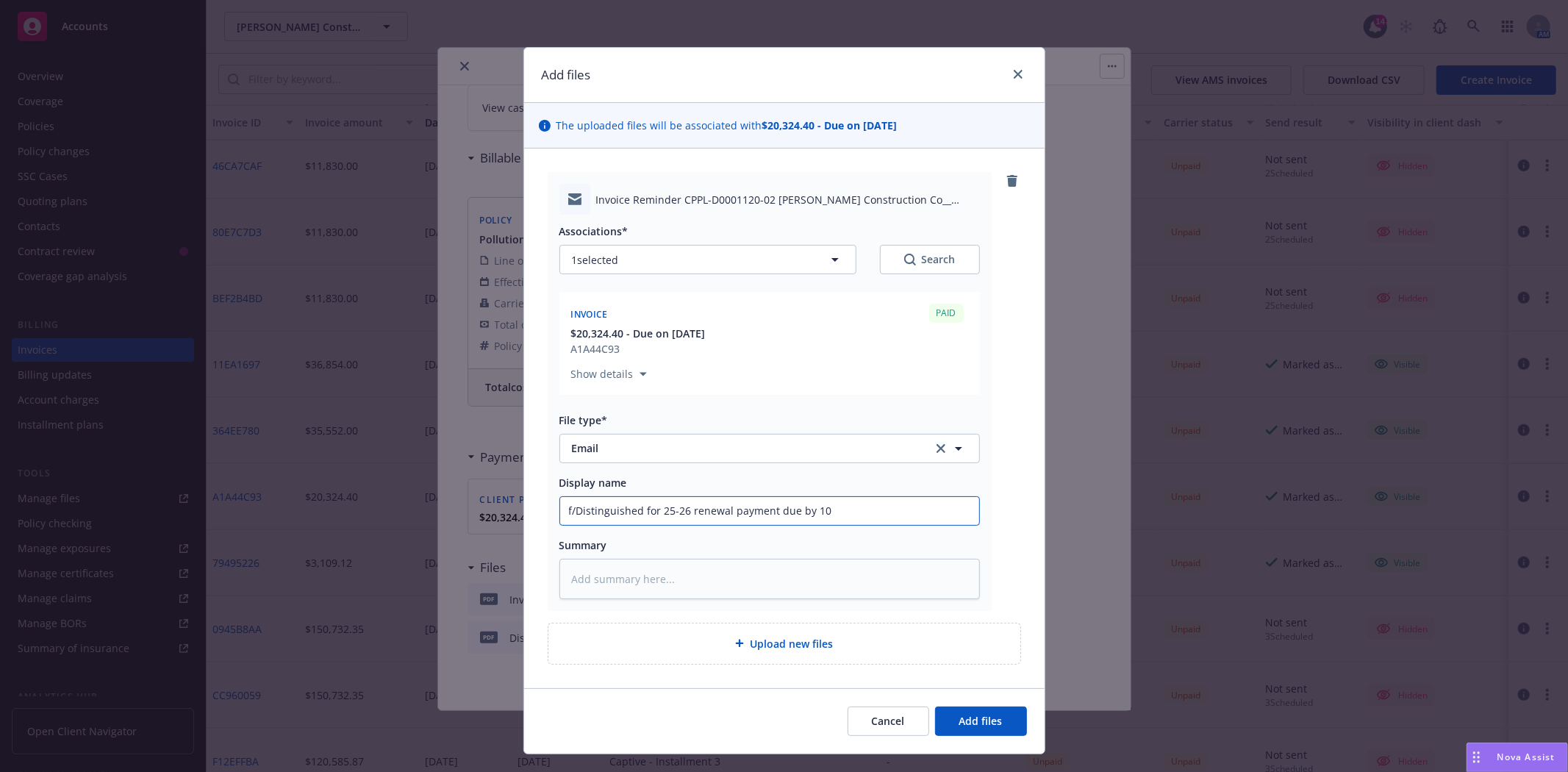
type input "f/Distinguished for 25-26 renewal payment due by 10-"
type textarea "x"
type input "f/Distinguished for 25-26 renewal payment due by 10"
type textarea "x"
type input "f/Distinguished for 25-26 renewal payment due by 10/"
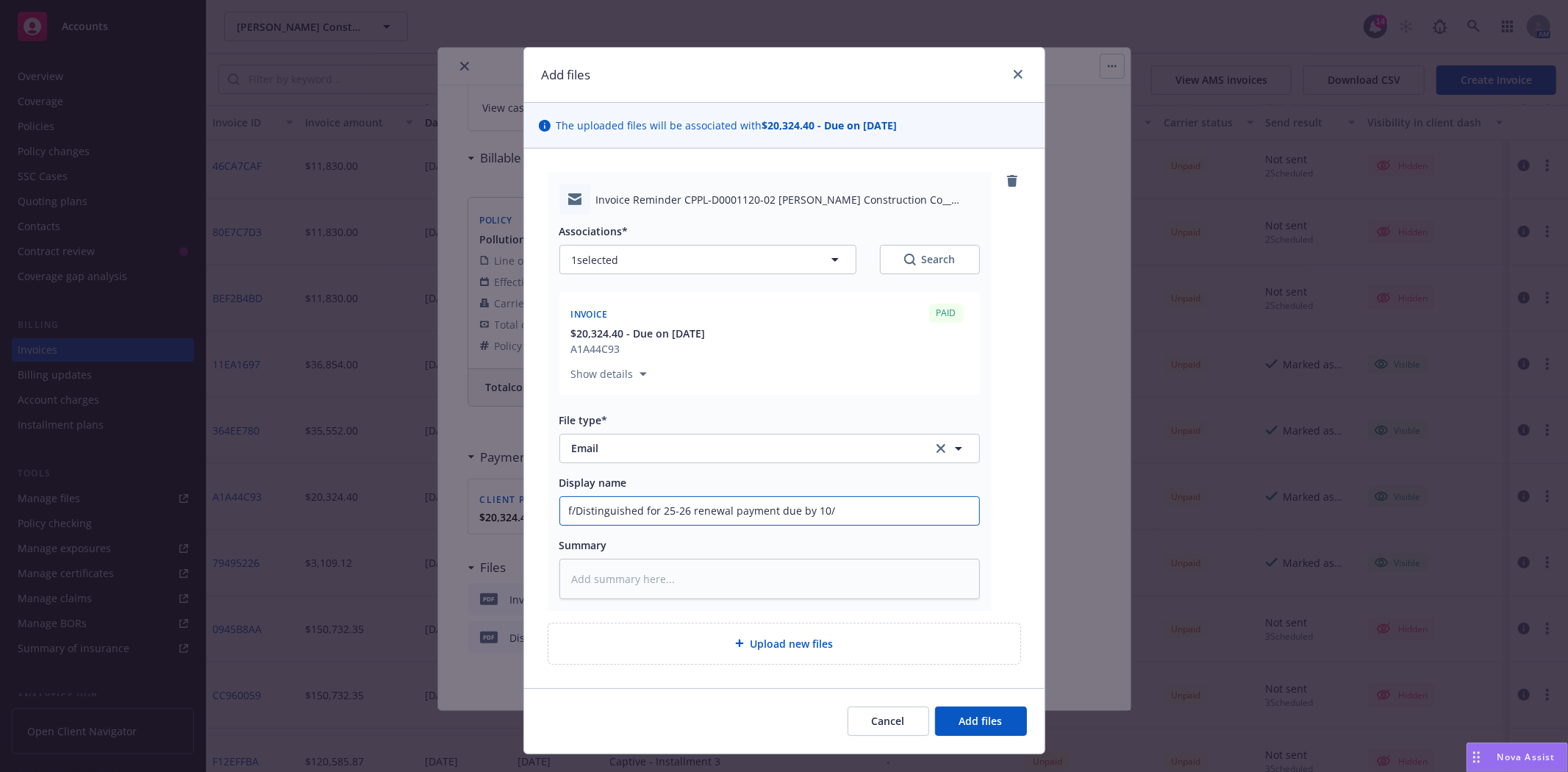
type textarea "x"
type input "f/Distinguished for 25-26 renewal payment due by 10/1"
type textarea "x"
type input "f/Distinguished for 25-26 renewal payment due by 10/1/"
type textarea "x"
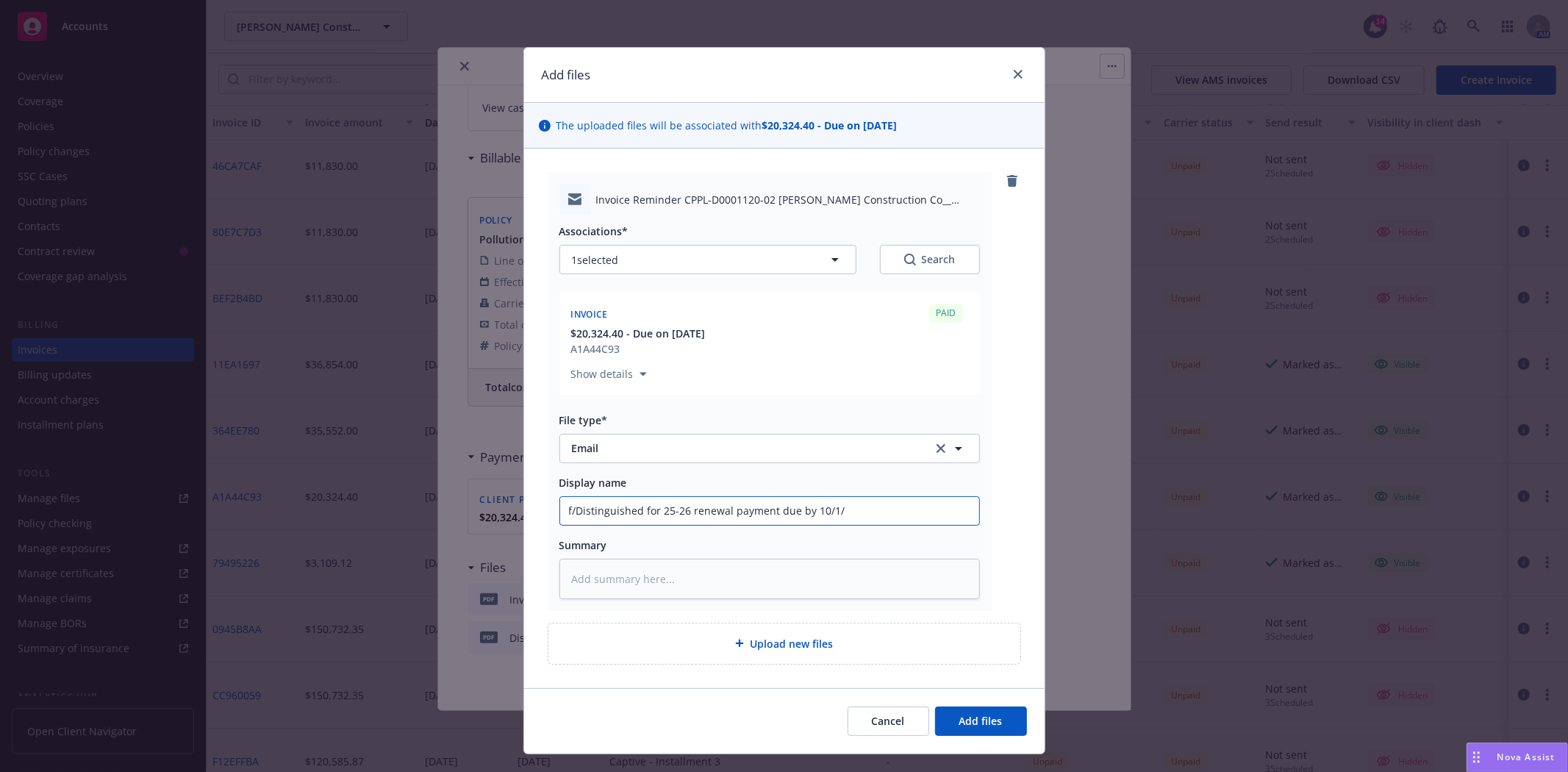
type input "f/Distinguished for 25-26 renewal payment due by 10/1/2"
type textarea "x"
type input "f/Distinguished for 25-26 renewal payment due by [DATE]"
click at [894, 507] on input "f/Distinguished for 25-26 renewal payment due by [DATE]" at bounding box center [770, 511] width 419 height 28
type textarea "x"
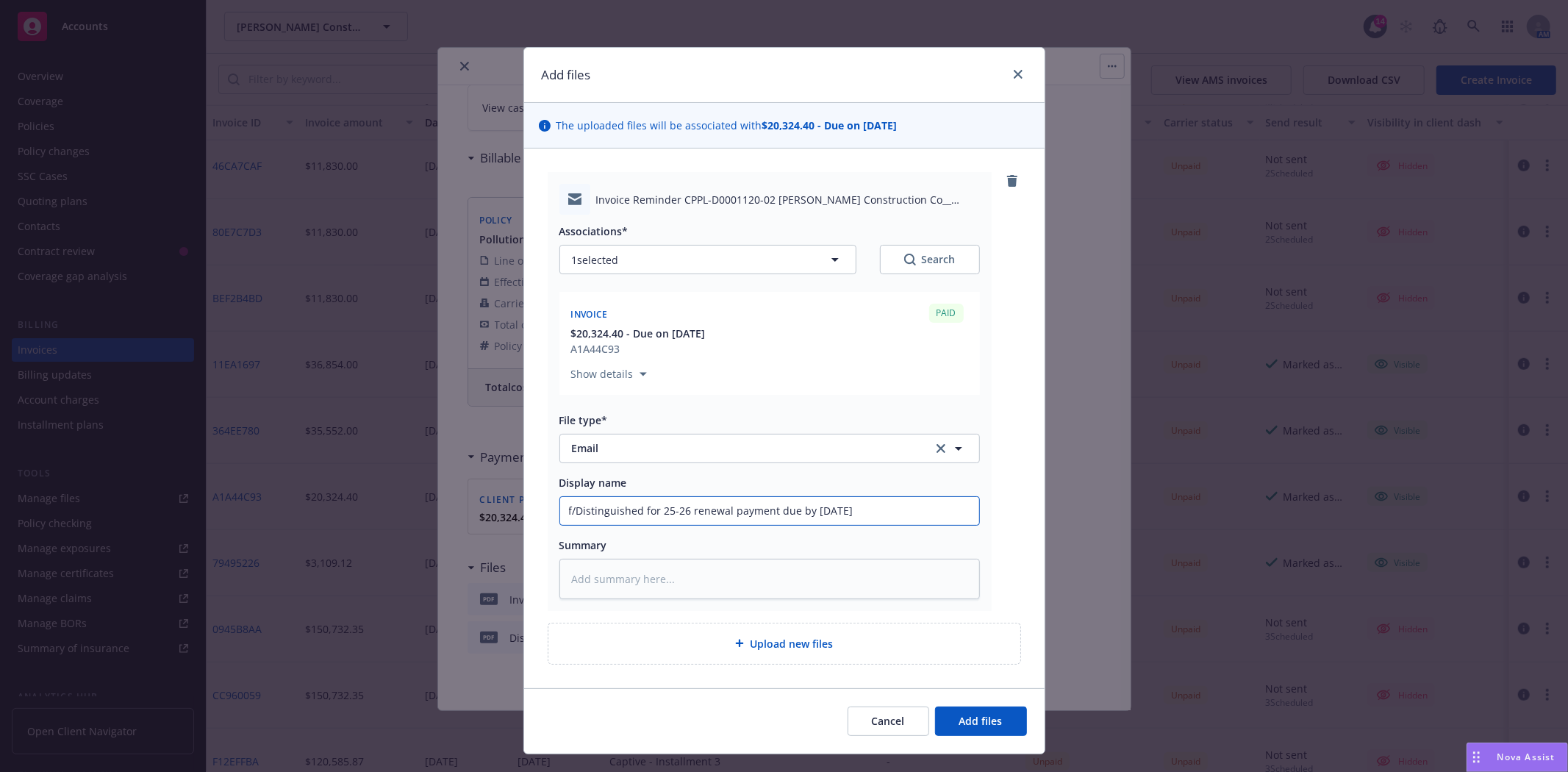
type input "f/Distinguished for 25-26 renewal payment due by [DATE]"
type textarea "x"
type input "f/Distinguished for 25-26 renewal payment due by [DATE] -"
type textarea "x"
paste input "recommend making an ACH payment"
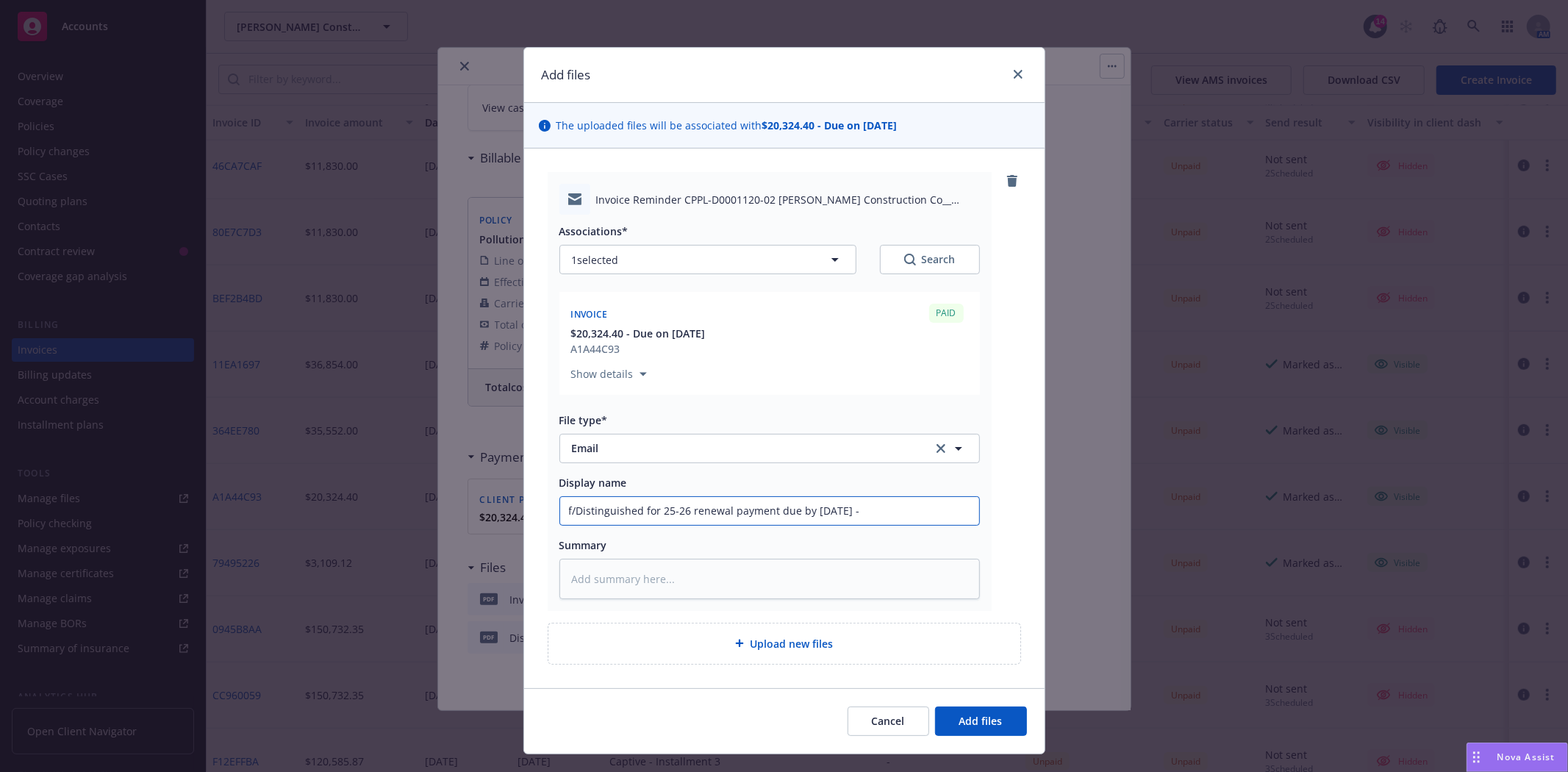
type input "f/Distinguished for 25-26 renewal payment due by [DATE] - recommend making an A…"
type textarea "x"
type input "f/Distinguished for 25-26 renewal payment due by [DATE] - recommend making an A…"
click at [962, 718] on span "Add files" at bounding box center [981, 720] width 43 height 14
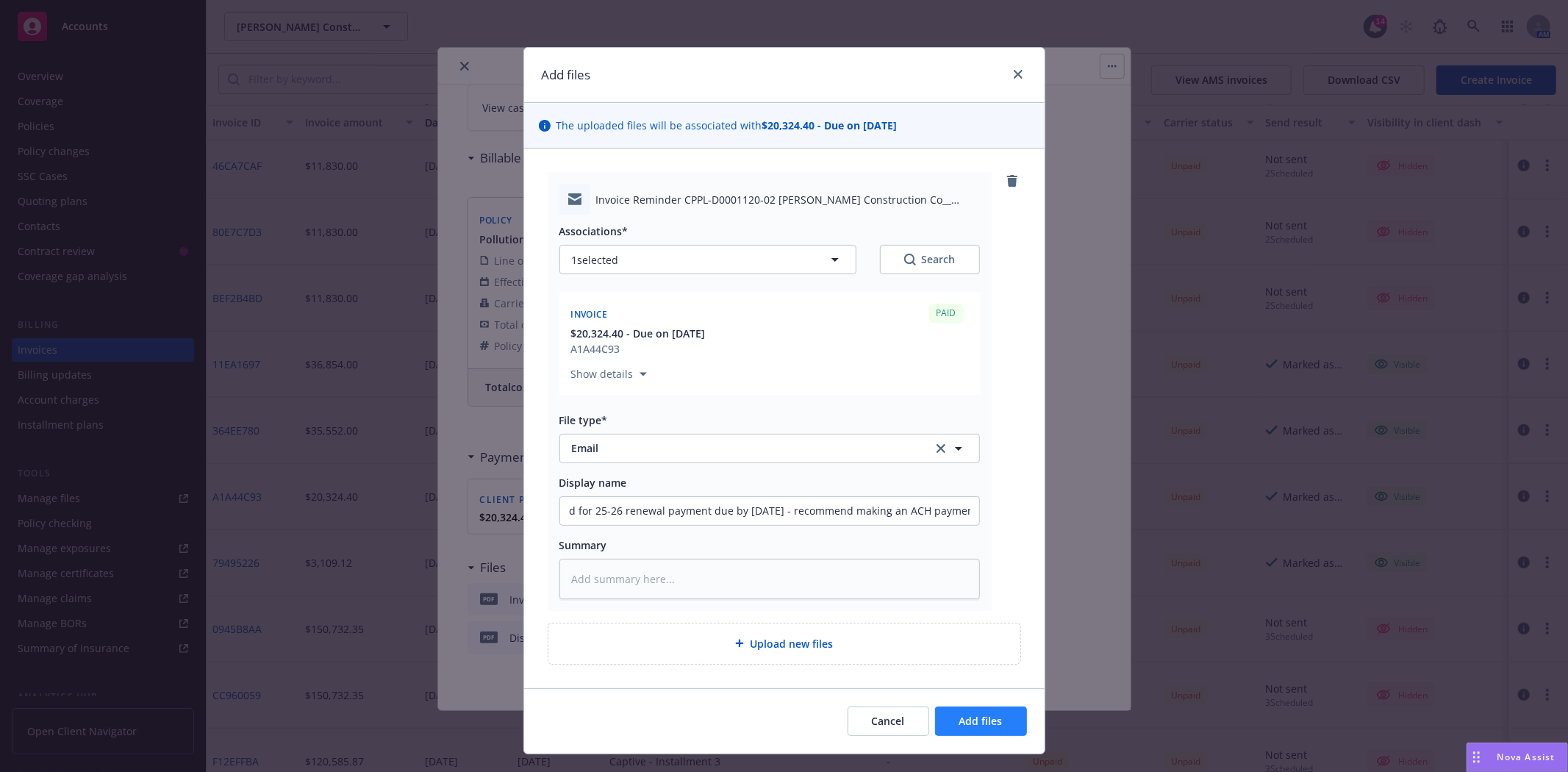
scroll to position [0, 0]
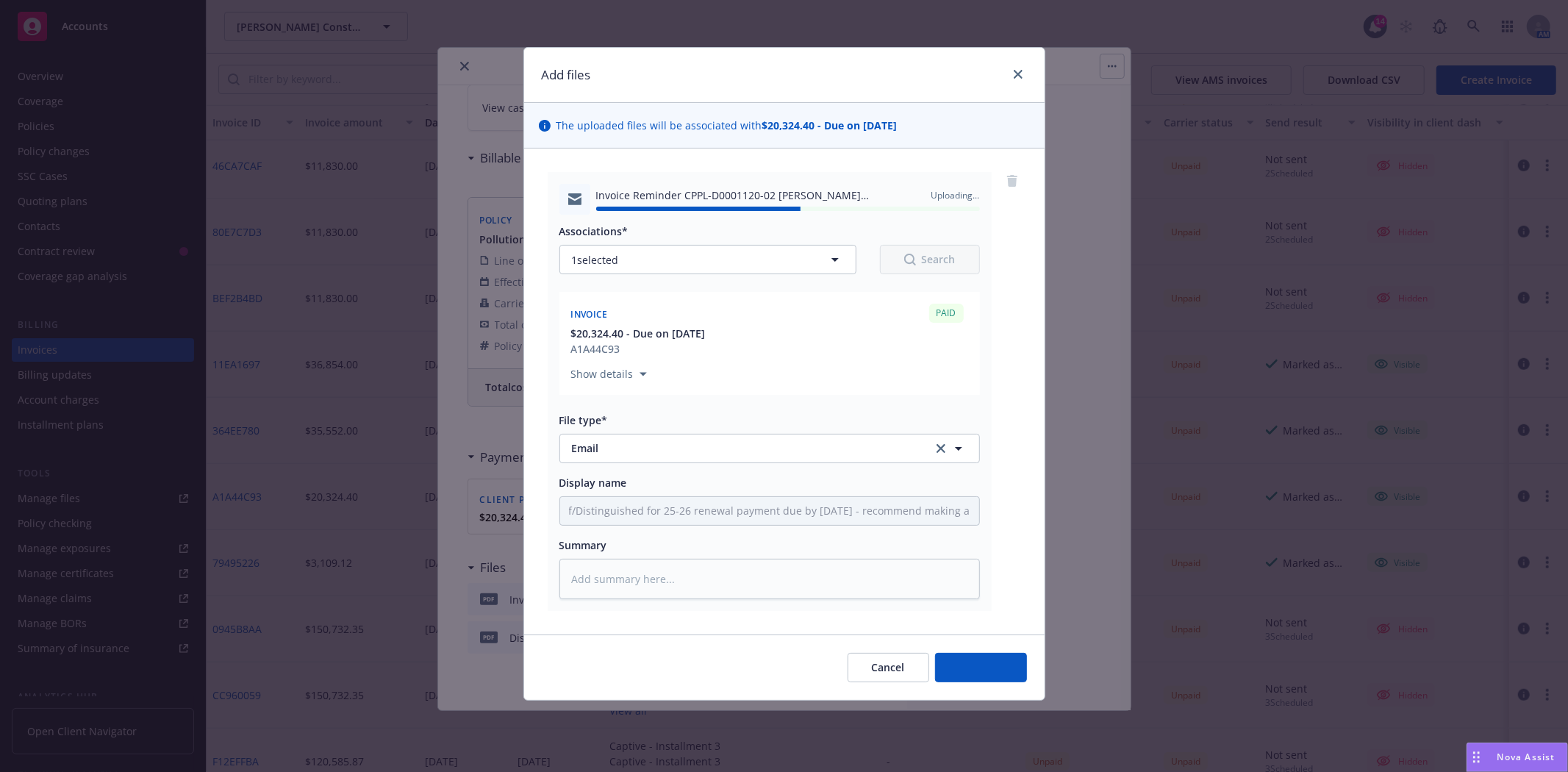
type textarea "x"
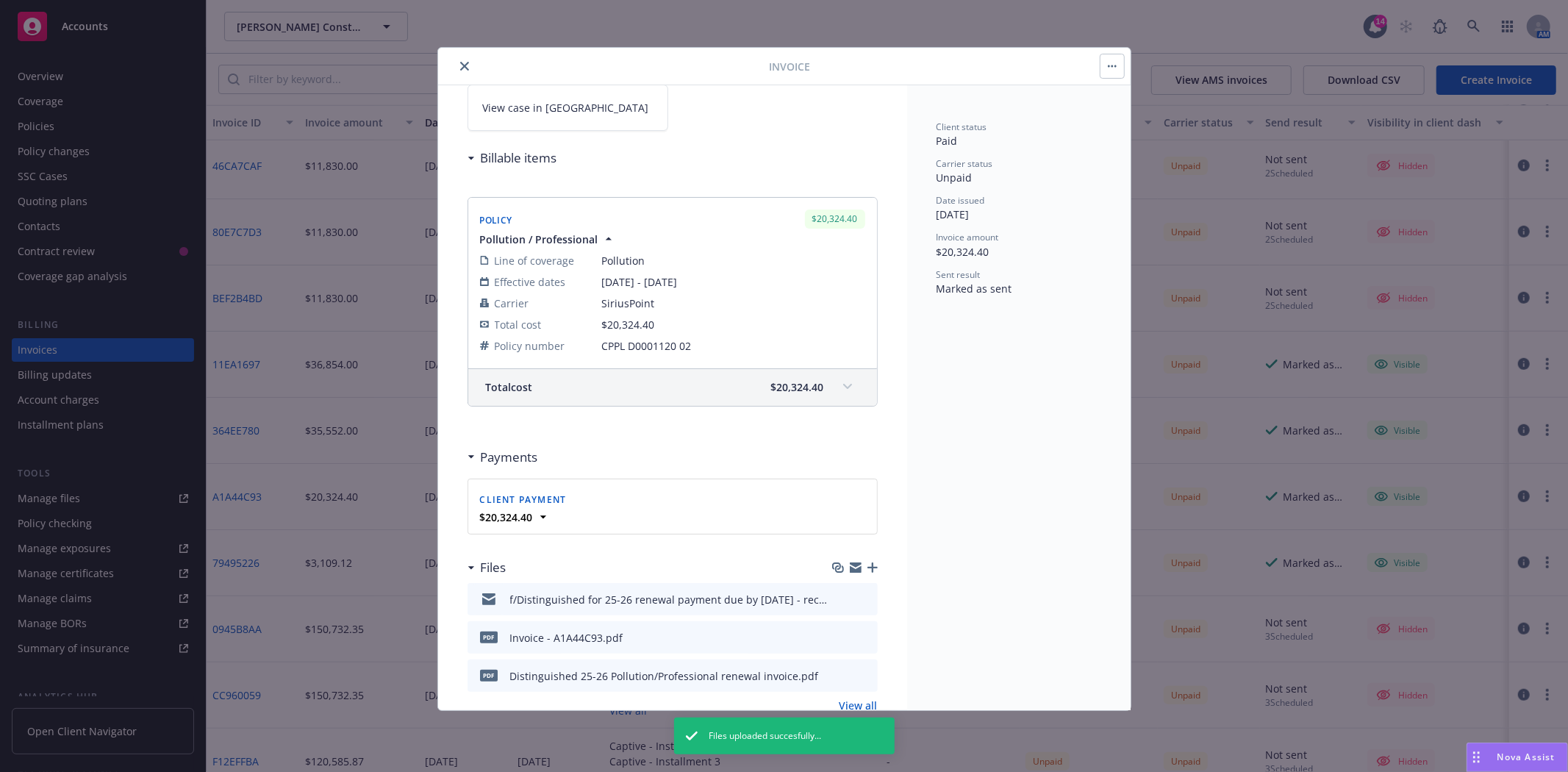
click at [465, 64] on icon "close" at bounding box center [465, 66] width 9 height 9
